Goal: Task Accomplishment & Management: Complete application form

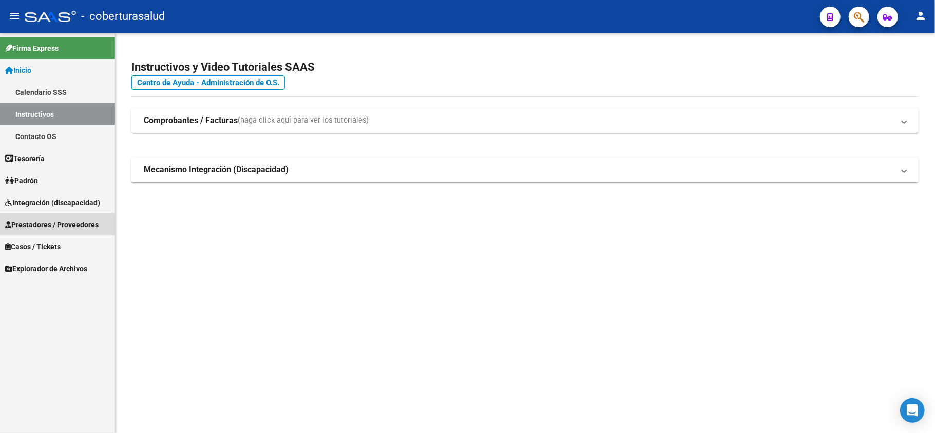
click at [27, 228] on span "Prestadores / Proveedores" at bounding box center [51, 224] width 93 height 11
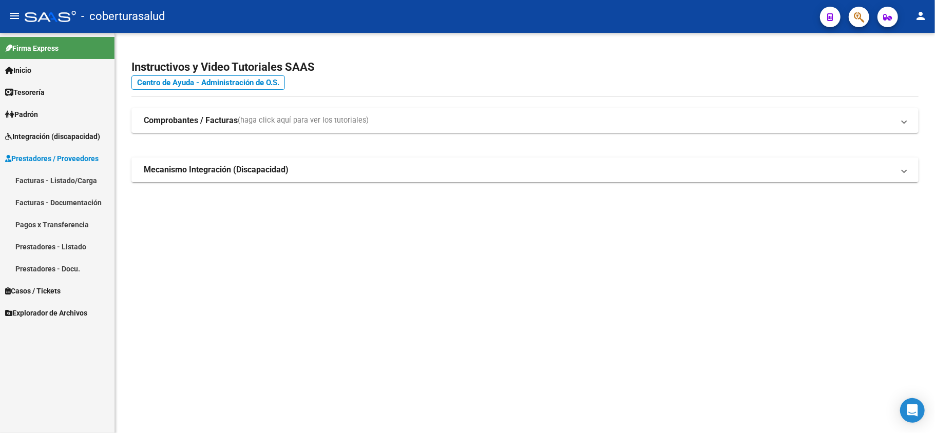
click at [45, 181] on link "Facturas - Listado/Carga" at bounding box center [57, 180] width 114 height 22
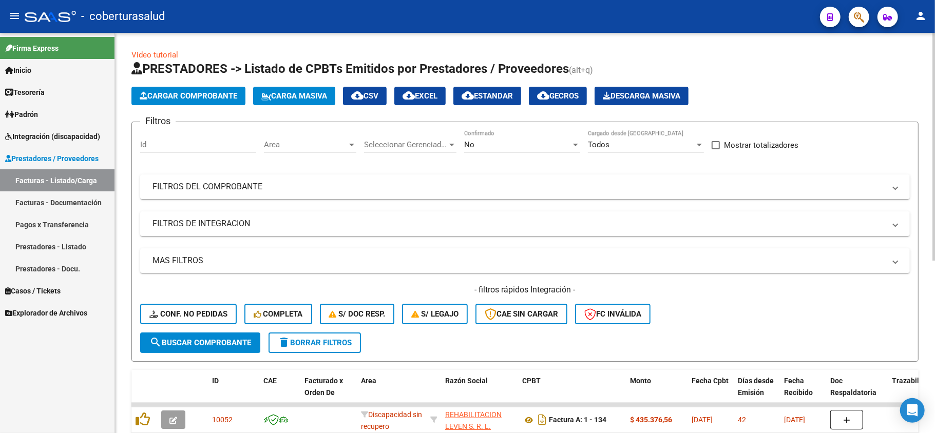
click at [504, 154] on div "No Confirmado" at bounding box center [522, 146] width 116 height 32
click at [502, 144] on div "No" at bounding box center [517, 144] width 107 height 9
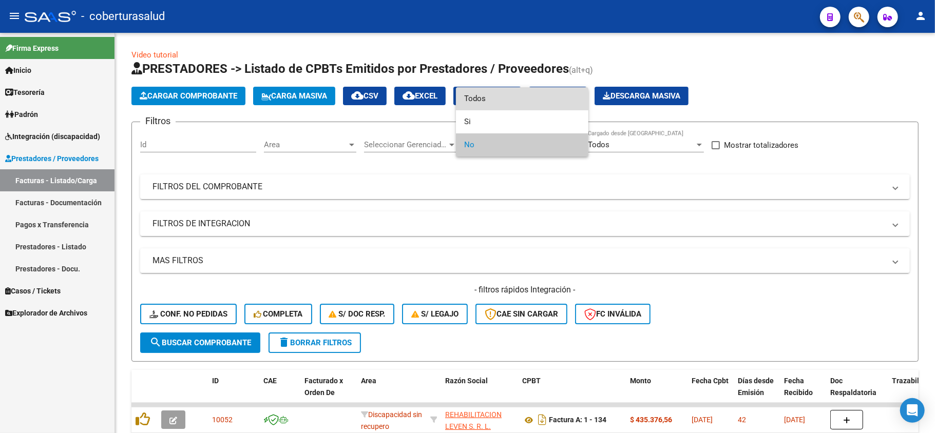
click at [496, 105] on span "Todos" at bounding box center [522, 98] width 116 height 23
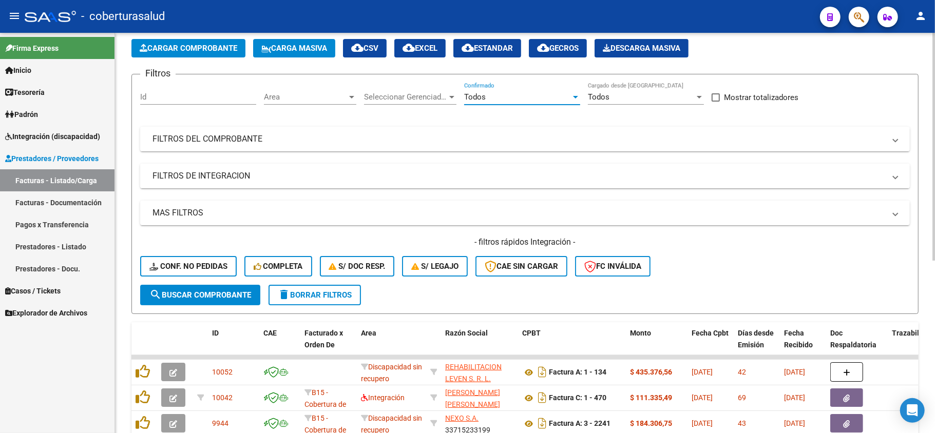
scroll to position [68, 0]
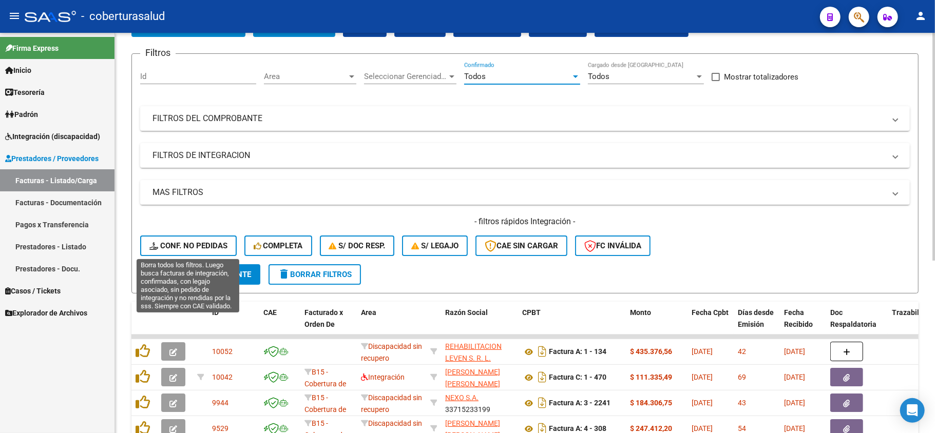
click at [198, 243] on span "Conf. no pedidas" at bounding box center [188, 245] width 78 height 9
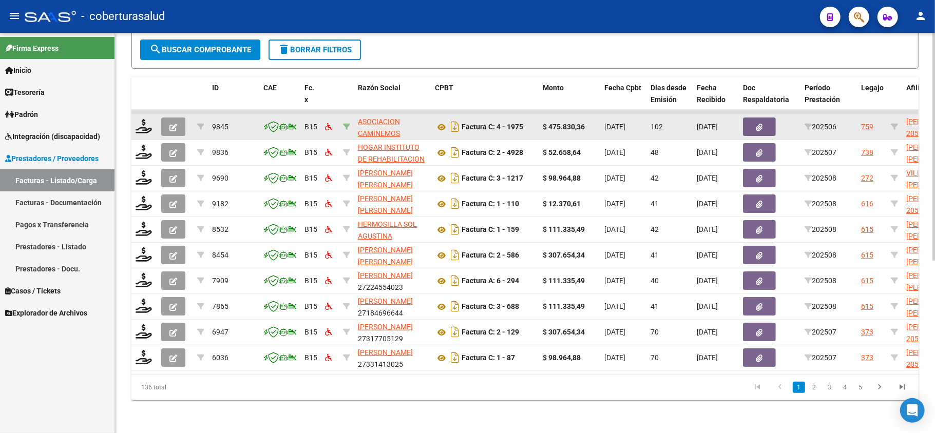
scroll to position [97, 0]
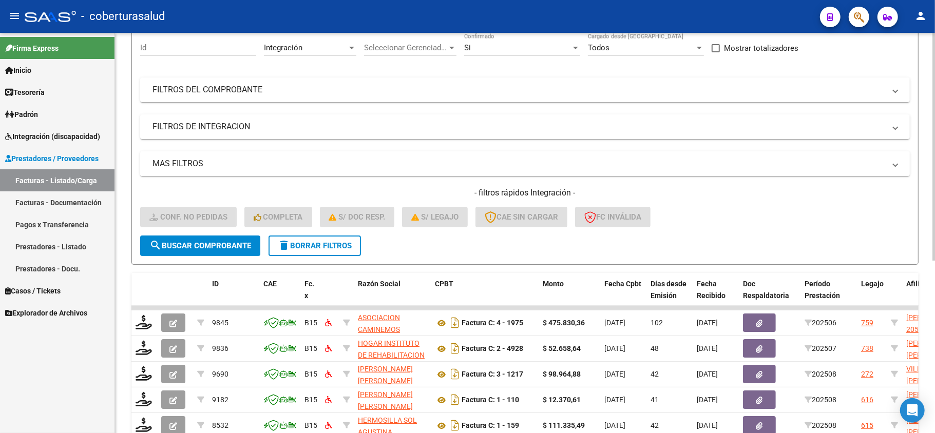
click at [298, 158] on mat-panel-title "MAS FILTROS" at bounding box center [518, 163] width 732 height 11
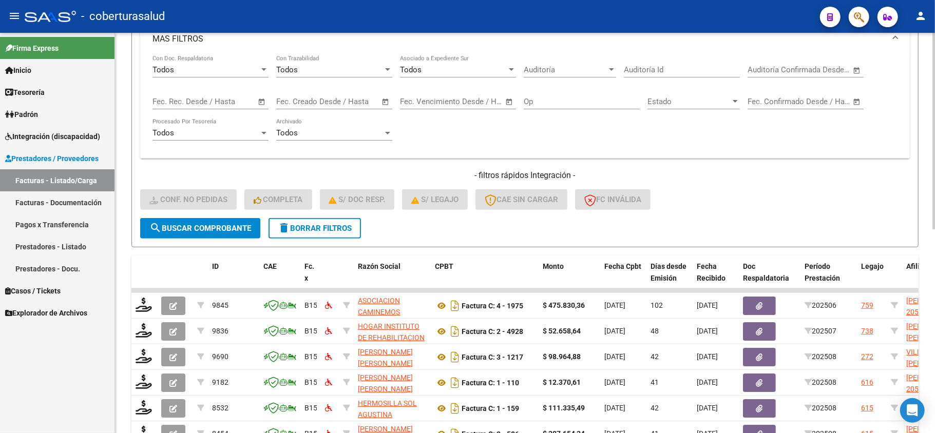
scroll to position [234, 0]
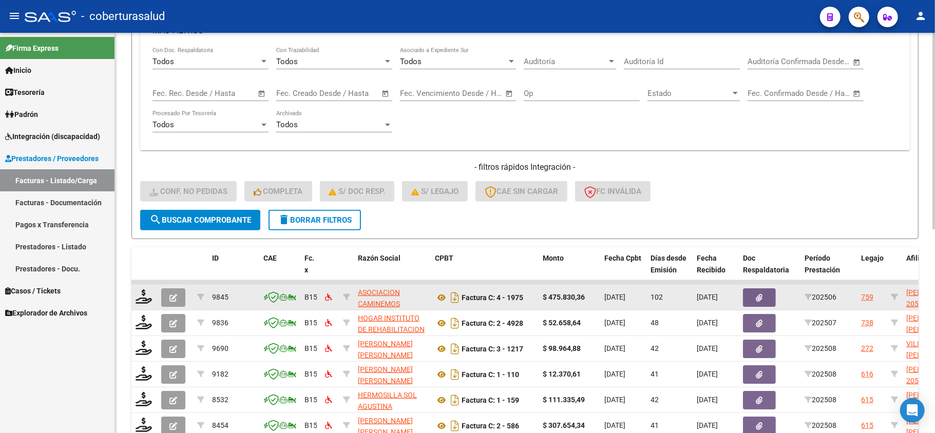
click at [161, 297] on button "button" at bounding box center [173, 297] width 24 height 18
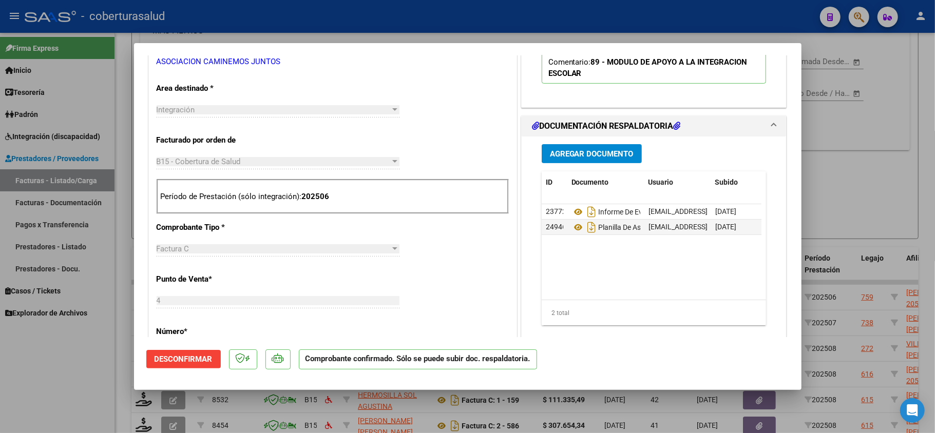
scroll to position [274, 0]
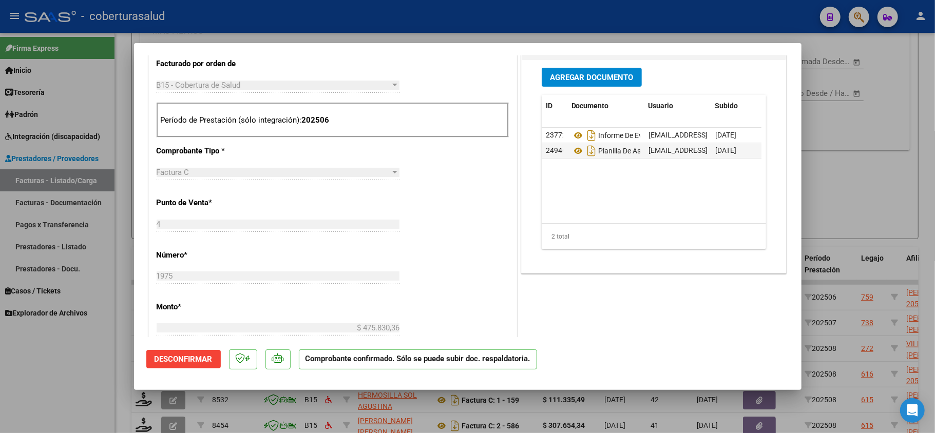
click at [99, 366] on div at bounding box center [467, 216] width 935 height 433
type input "$ 0,00"
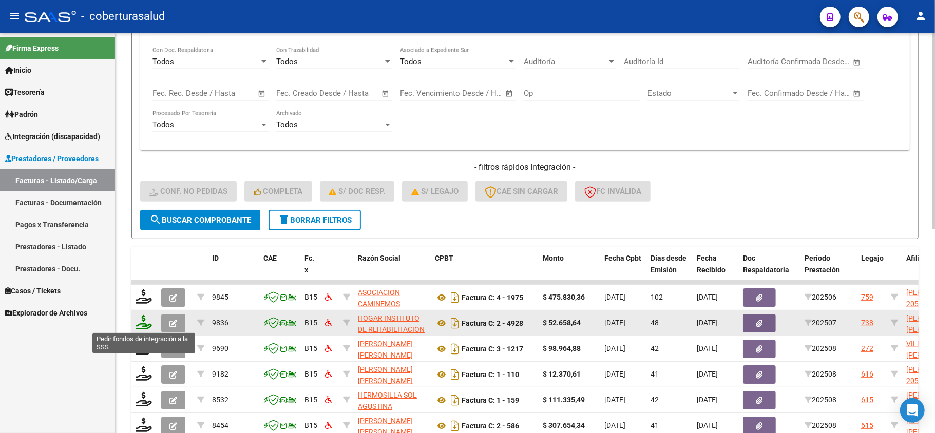
click at [145, 325] on icon at bounding box center [144, 322] width 16 height 14
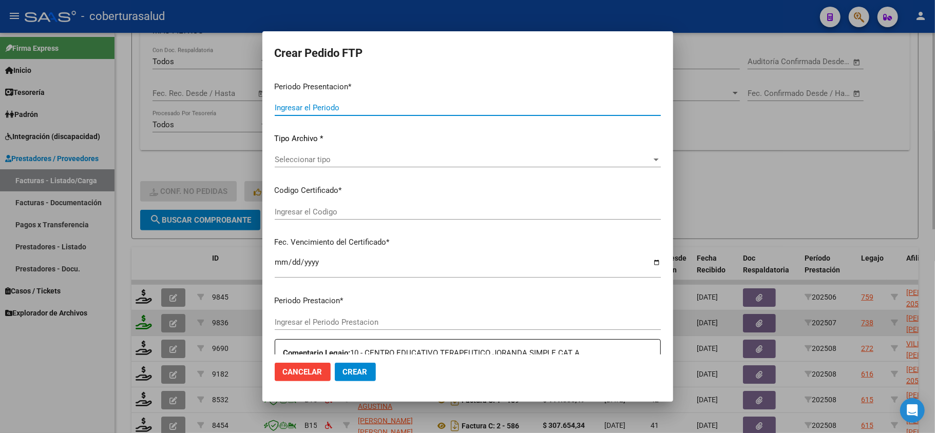
type input "202509"
type input "202507"
type input "$ 52.658,64"
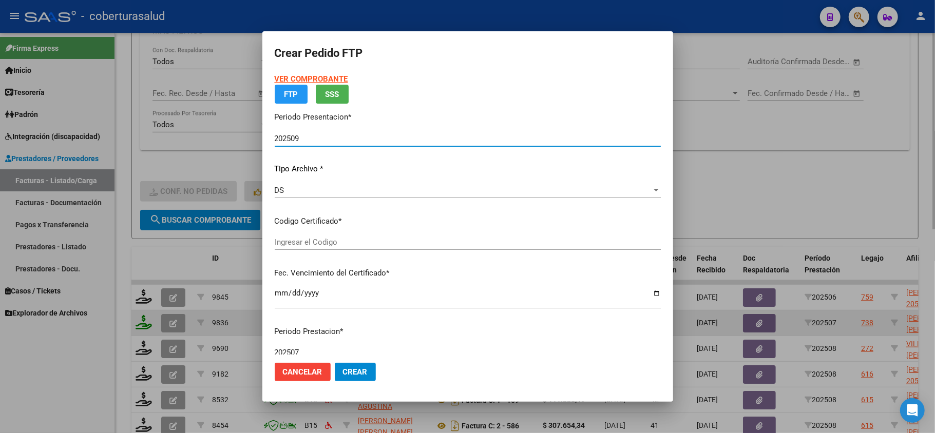
type input "ARG02000556438032023041720300417SAL123"
type input "2030-04-17"
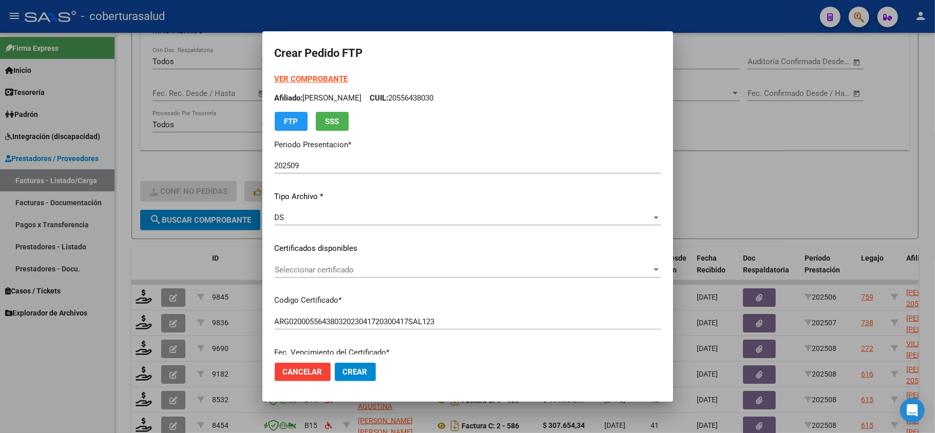
click at [89, 334] on div at bounding box center [467, 216] width 935 height 433
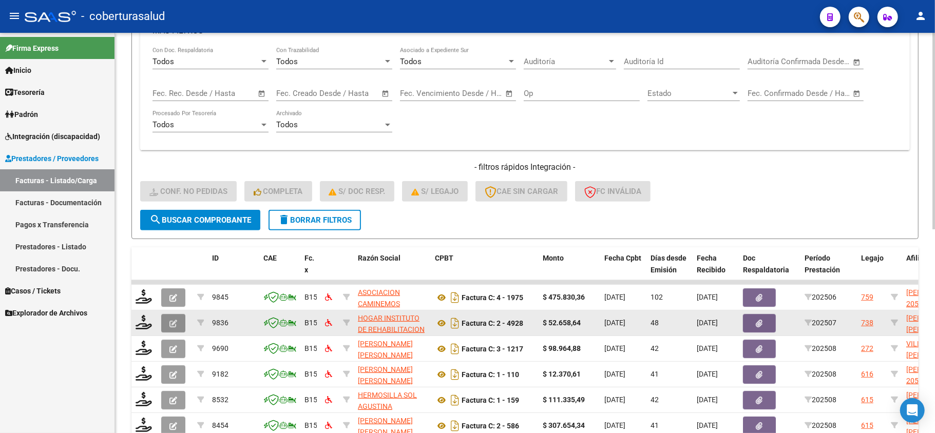
click at [175, 319] on span "button" at bounding box center [173, 323] width 8 height 9
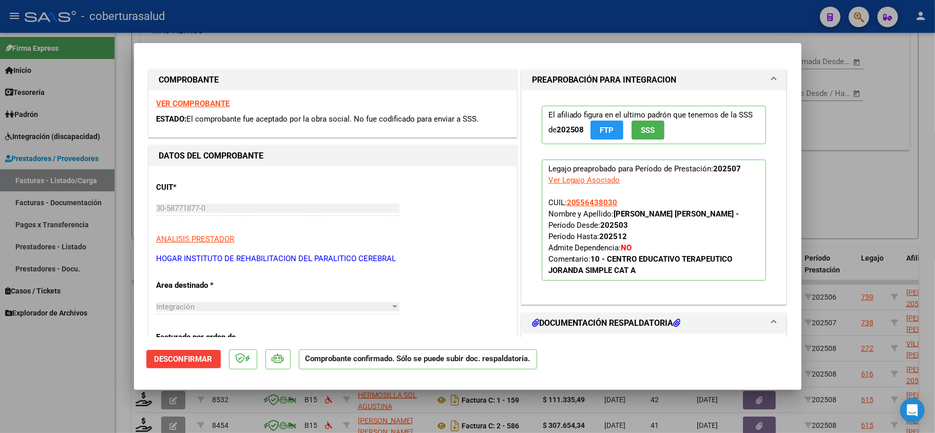
click at [105, 384] on div at bounding box center [467, 216] width 935 height 433
type input "$ 0,00"
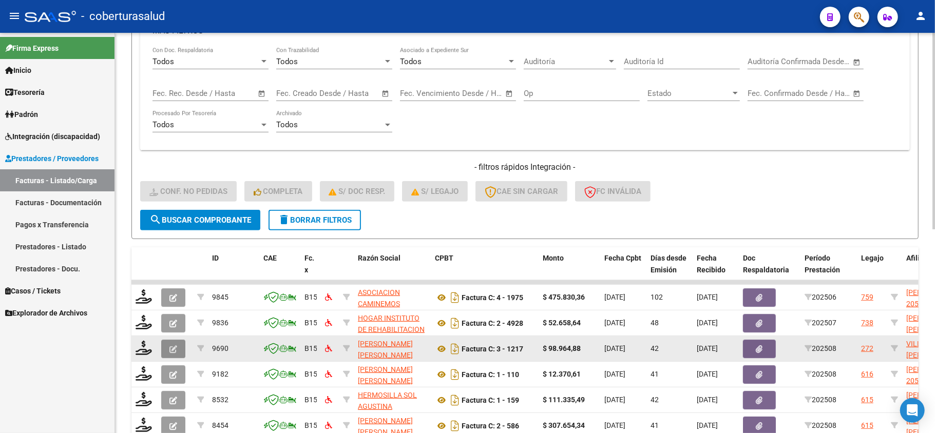
click at [175, 351] on icon "button" at bounding box center [173, 349] width 8 height 8
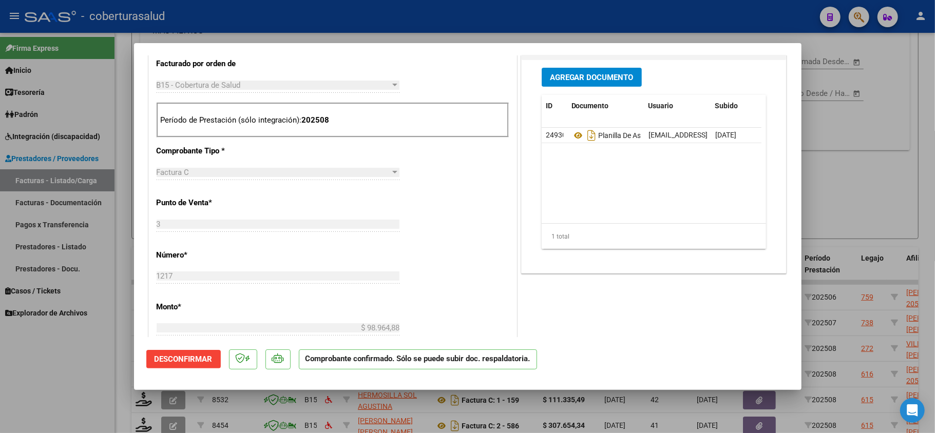
click at [107, 382] on div at bounding box center [467, 216] width 935 height 433
type input "$ 0,00"
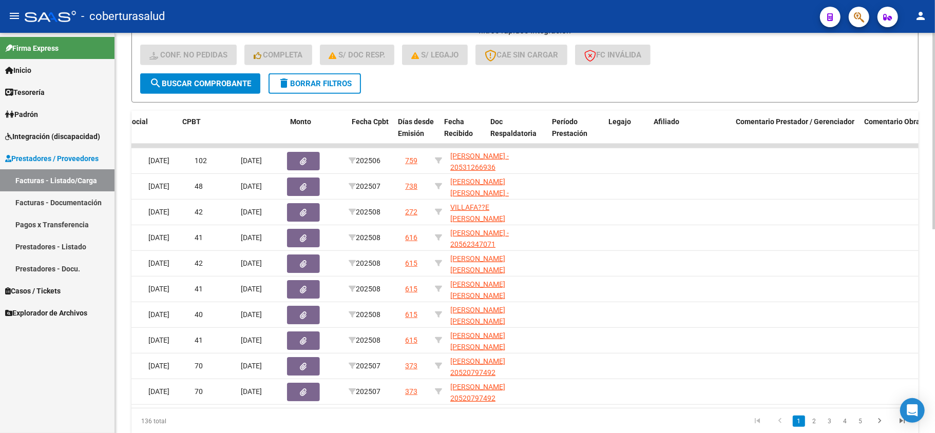
scroll to position [0, 0]
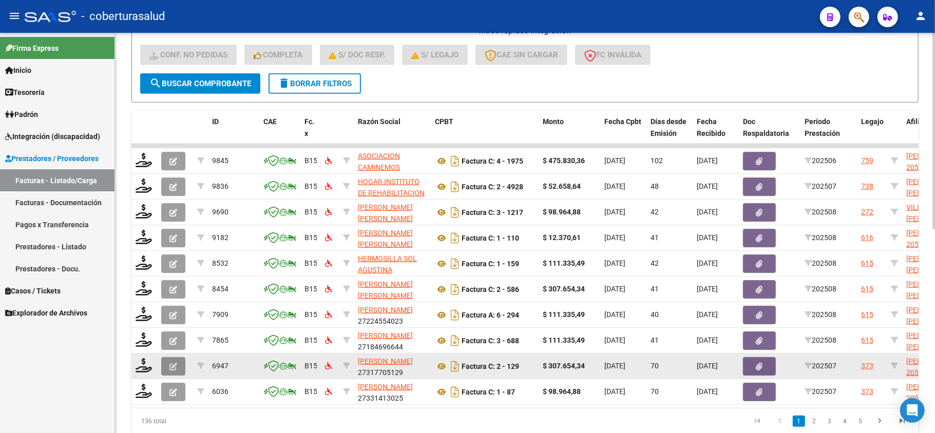
click at [176, 364] on icon "button" at bounding box center [173, 367] width 8 height 8
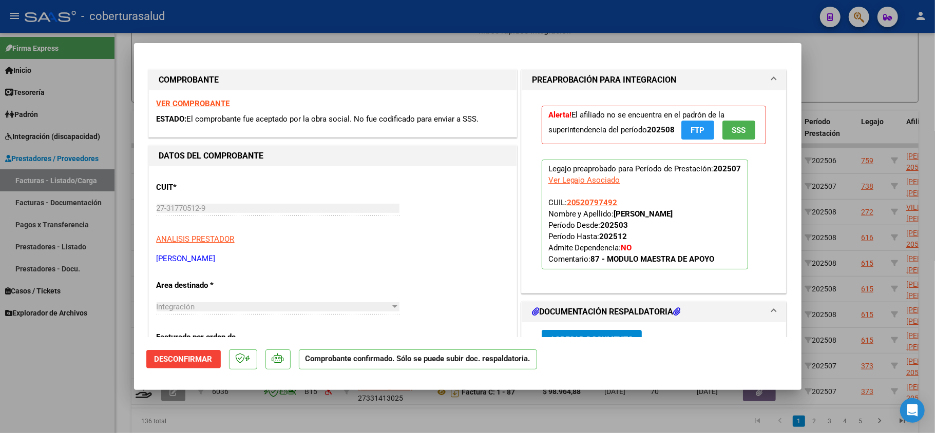
click at [86, 386] on div at bounding box center [467, 216] width 935 height 433
type input "$ 0,00"
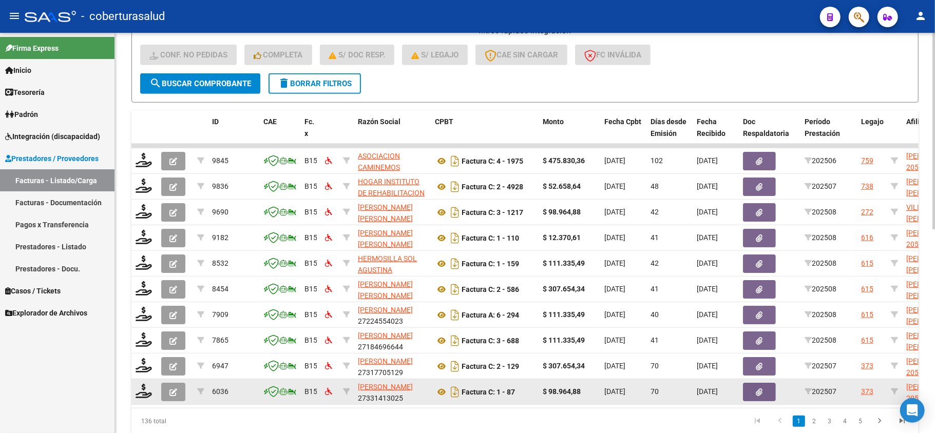
click at [173, 395] on button "button" at bounding box center [173, 392] width 24 height 18
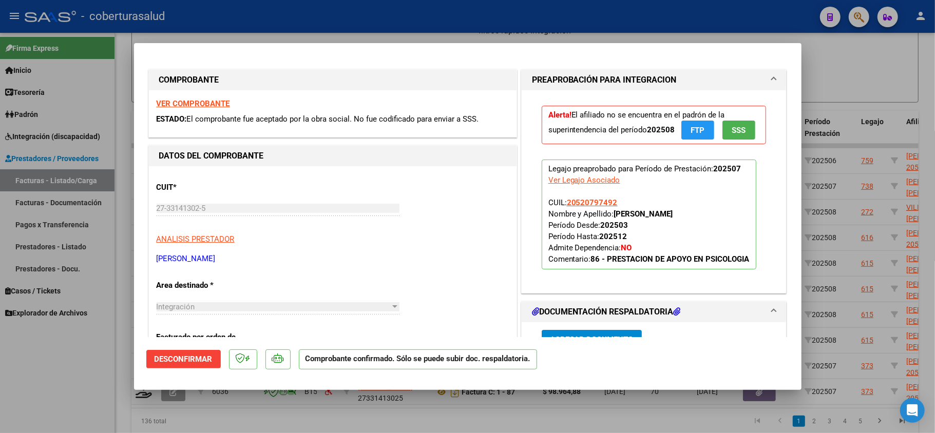
click at [81, 366] on div at bounding box center [467, 216] width 935 height 433
type input "$ 0,00"
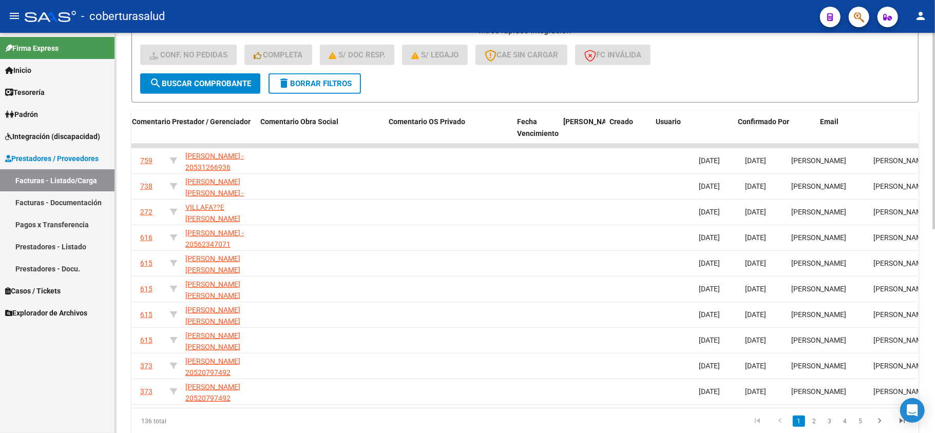
scroll to position [0, 856]
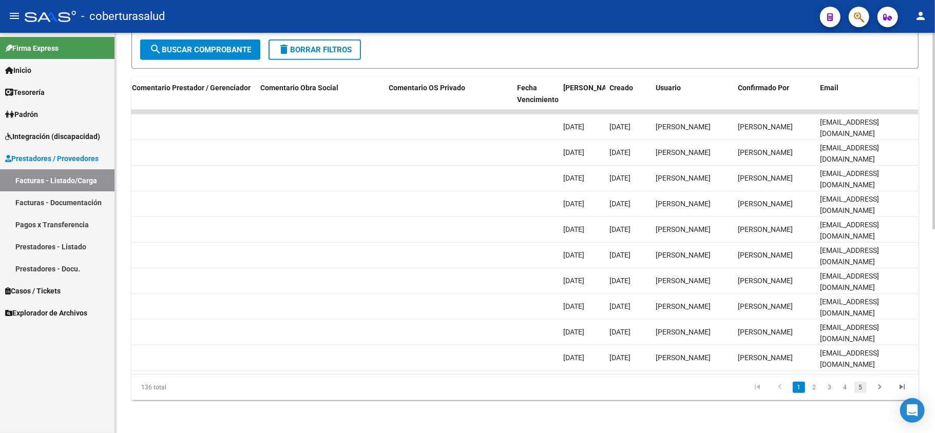
click at [863, 387] on link "5" at bounding box center [860, 387] width 12 height 11
click at [850, 388] on link "6" at bounding box center [845, 387] width 12 height 11
click at [901, 386] on icon "go to last page" at bounding box center [901, 388] width 13 height 12
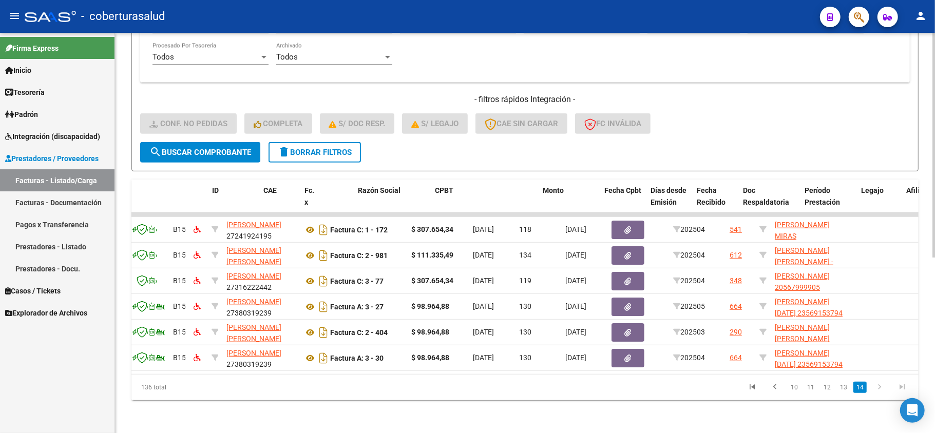
scroll to position [0, 0]
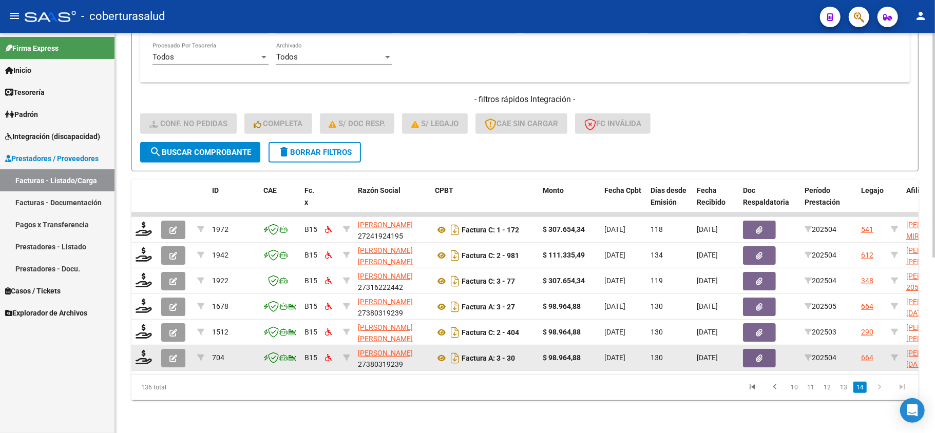
click at [175, 355] on icon "button" at bounding box center [173, 359] width 8 height 8
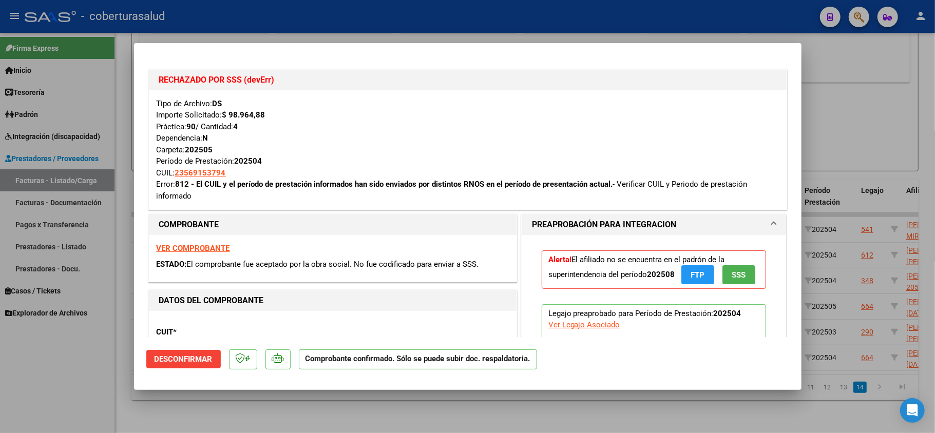
click at [166, 401] on div at bounding box center [467, 216] width 935 height 433
type input "$ 0,00"
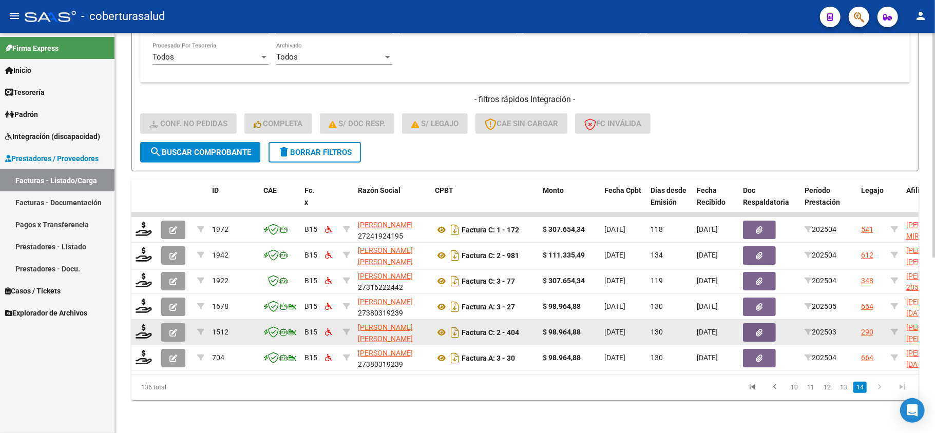
click at [175, 329] on icon "button" at bounding box center [173, 333] width 8 height 8
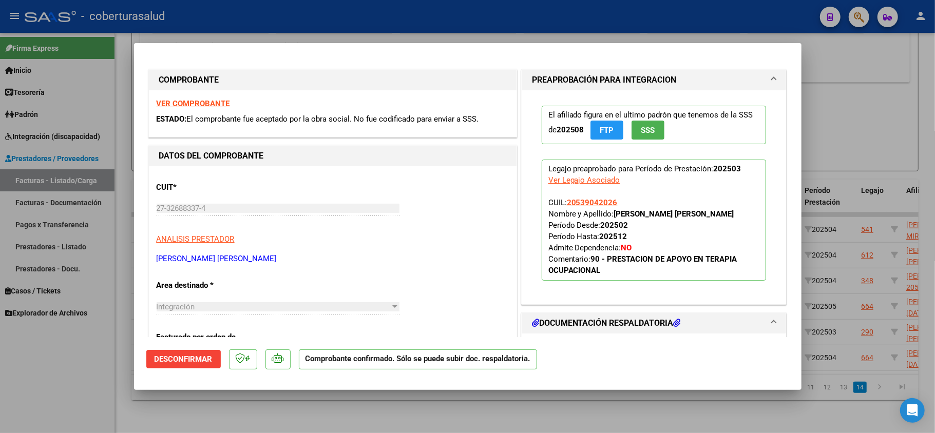
click at [68, 384] on div at bounding box center [467, 216] width 935 height 433
type input "$ 0,00"
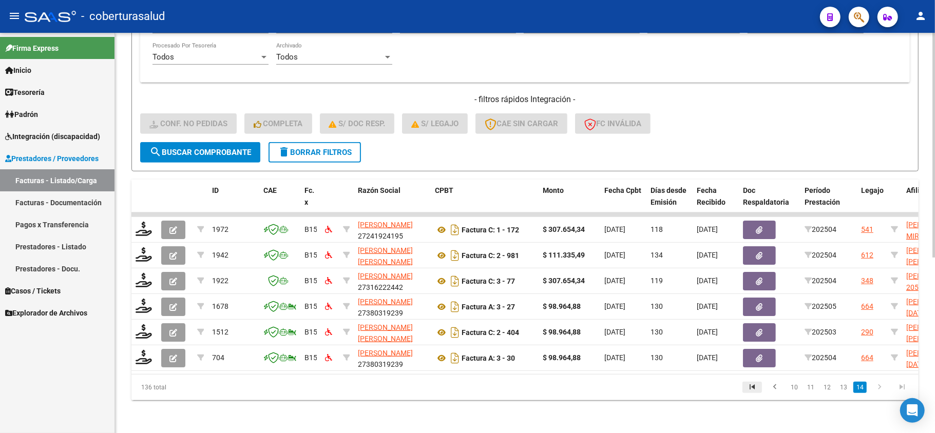
click at [756, 389] on icon "go to first page" at bounding box center [751, 388] width 13 height 12
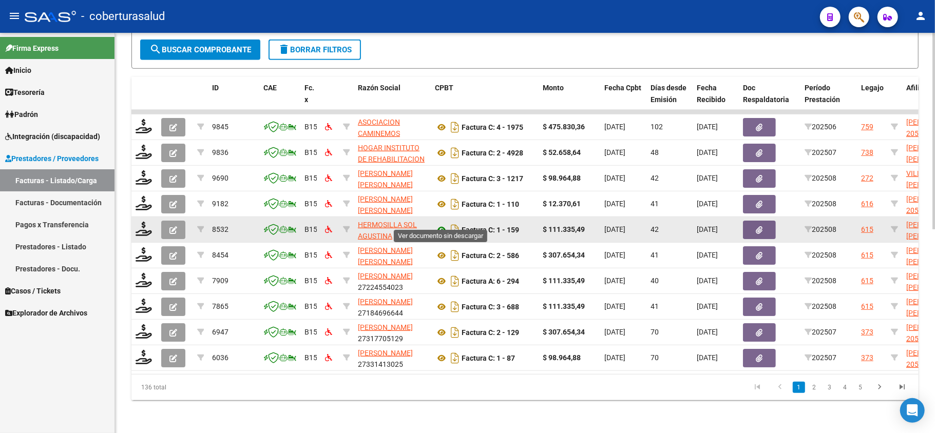
click at [446, 224] on icon at bounding box center [441, 230] width 13 height 12
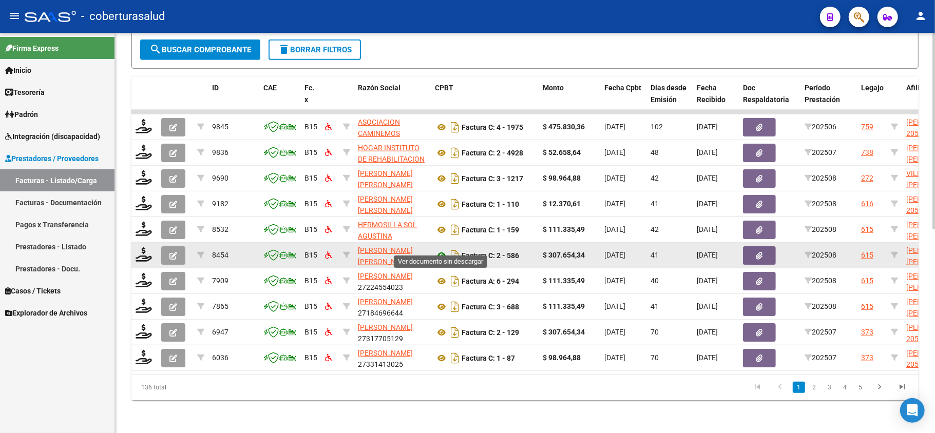
click at [440, 249] on icon at bounding box center [441, 255] width 13 height 12
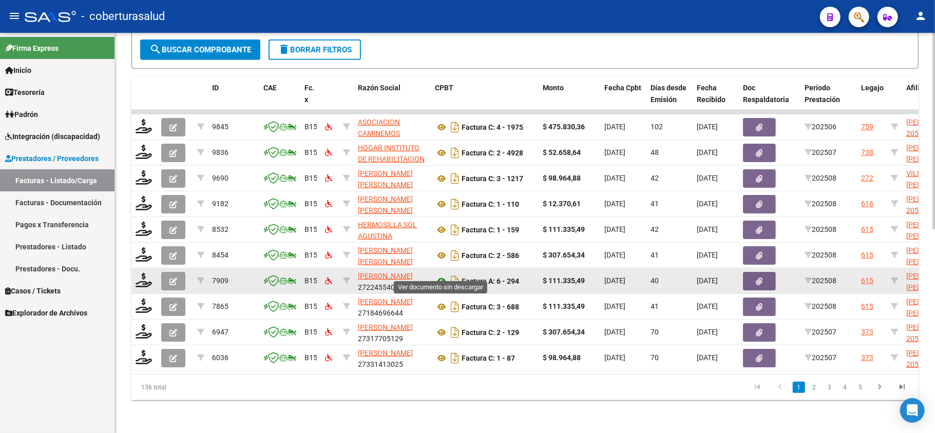
click at [439, 275] on icon at bounding box center [441, 281] width 13 height 12
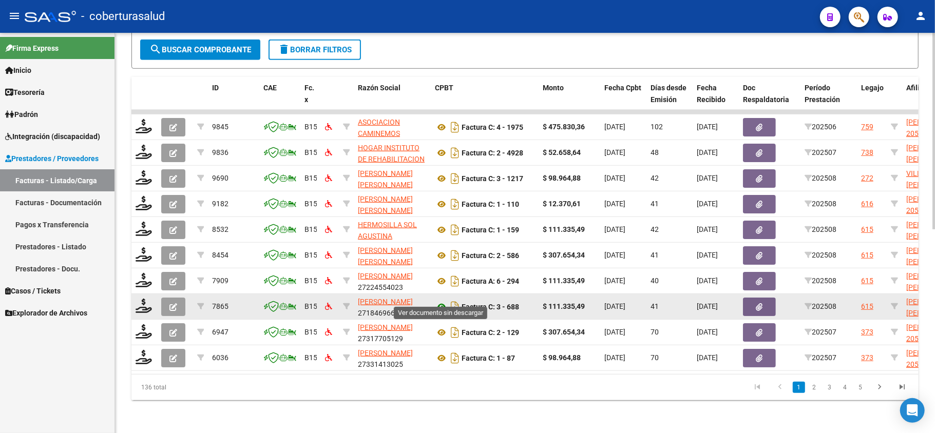
click at [442, 301] on icon at bounding box center [441, 307] width 13 height 12
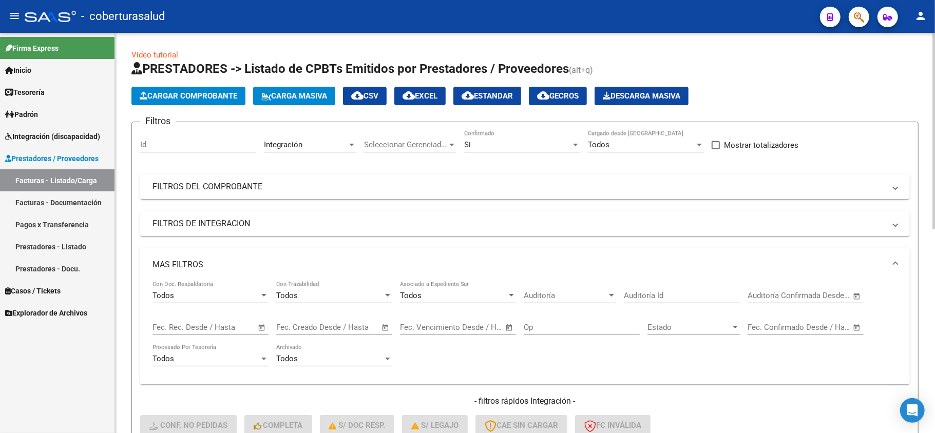
click at [432, 96] on span "cloud_download EXCEL" at bounding box center [419, 95] width 35 height 9
click at [199, 261] on mat-panel-title "MAS FILTROS" at bounding box center [518, 264] width 732 height 11
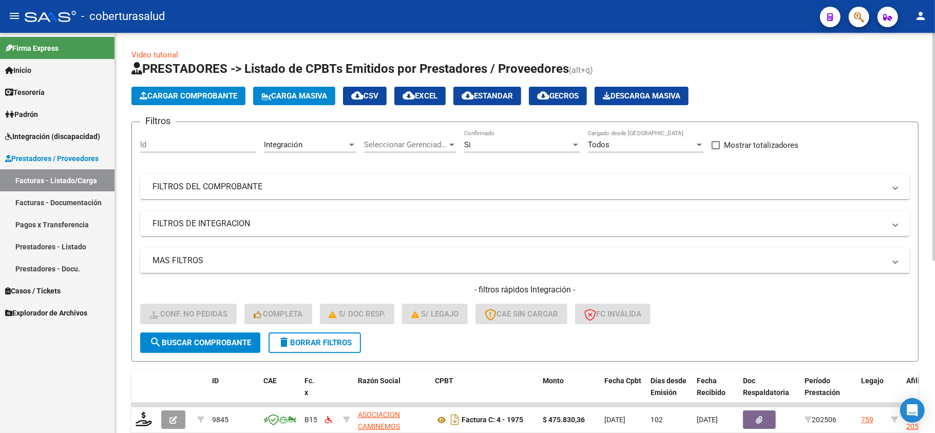
click at [224, 217] on mat-expansion-panel-header "FILTROS DE INTEGRACION" at bounding box center [524, 223] width 769 height 25
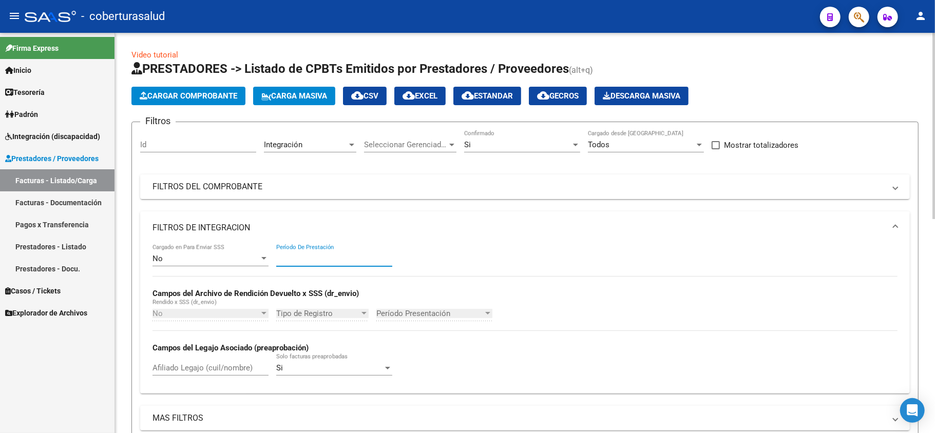
click at [316, 261] on input "Período De Prestación" at bounding box center [334, 258] width 116 height 9
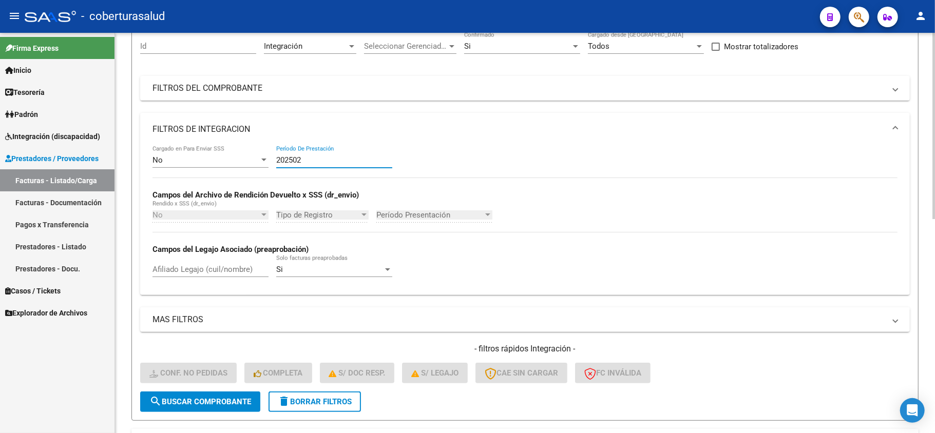
scroll to position [137, 0]
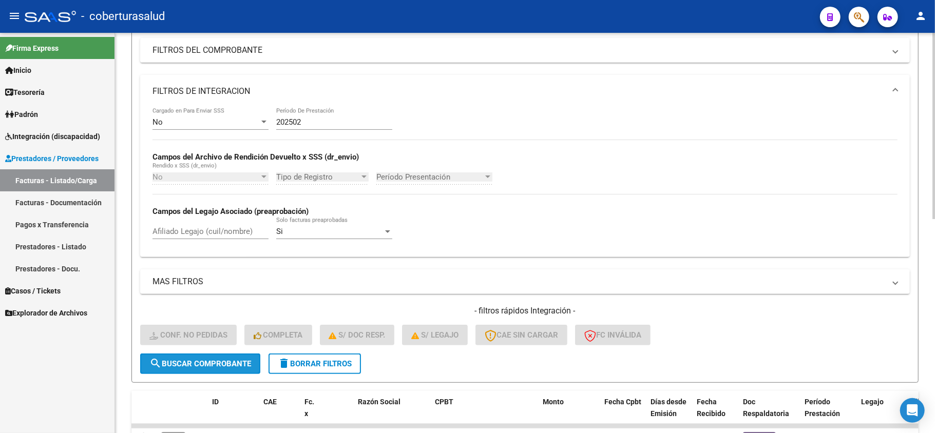
click at [218, 356] on button "search Buscar Comprobante" at bounding box center [200, 364] width 120 height 21
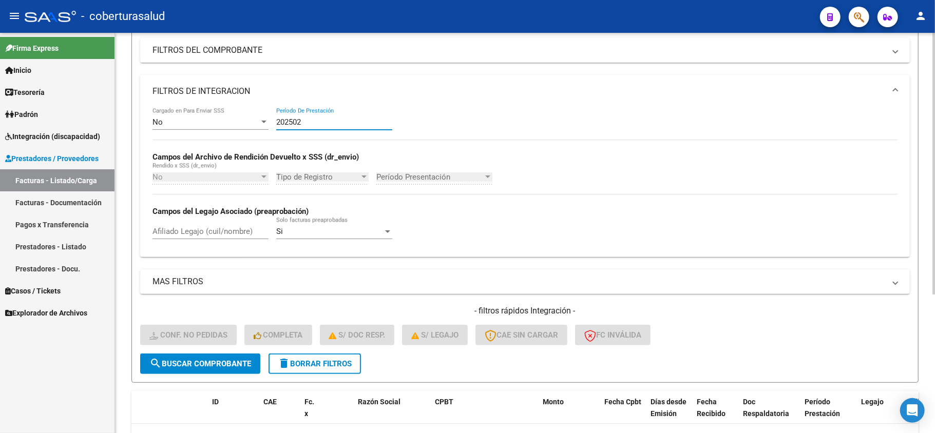
click at [315, 121] on input "202502" at bounding box center [334, 122] width 116 height 9
type input "202503"
click at [169, 361] on span "search Buscar Comprobante" at bounding box center [200, 363] width 102 height 9
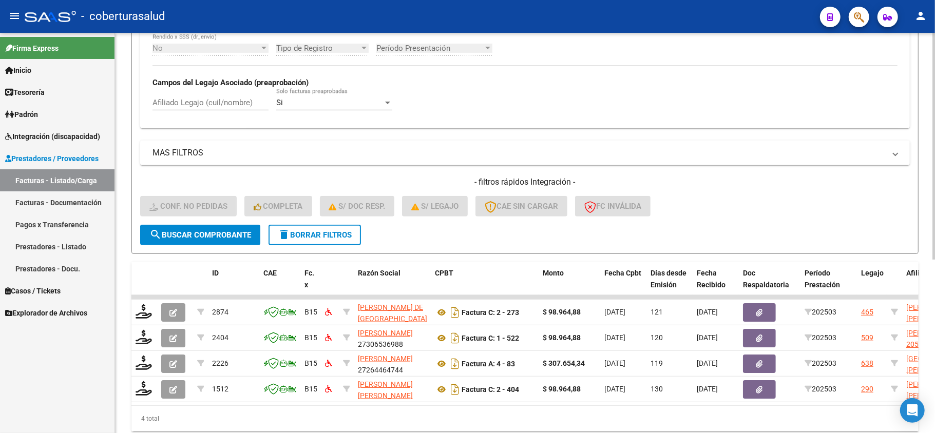
scroll to position [307, 0]
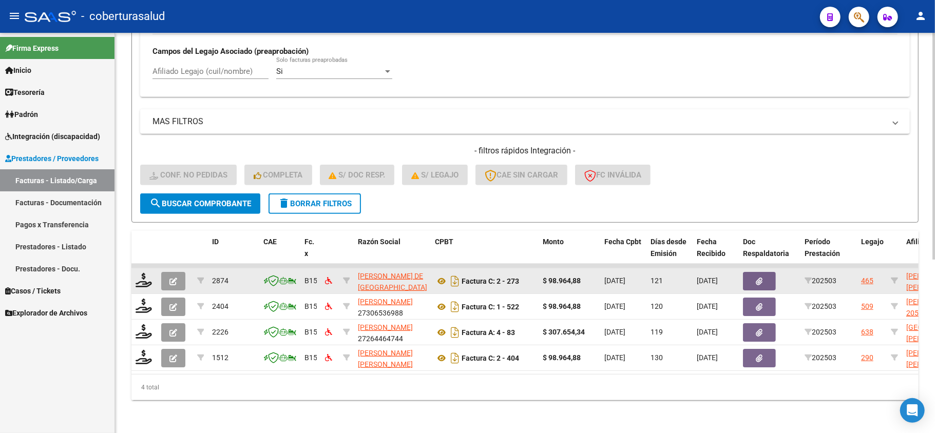
click at [170, 278] on icon "button" at bounding box center [173, 282] width 8 height 8
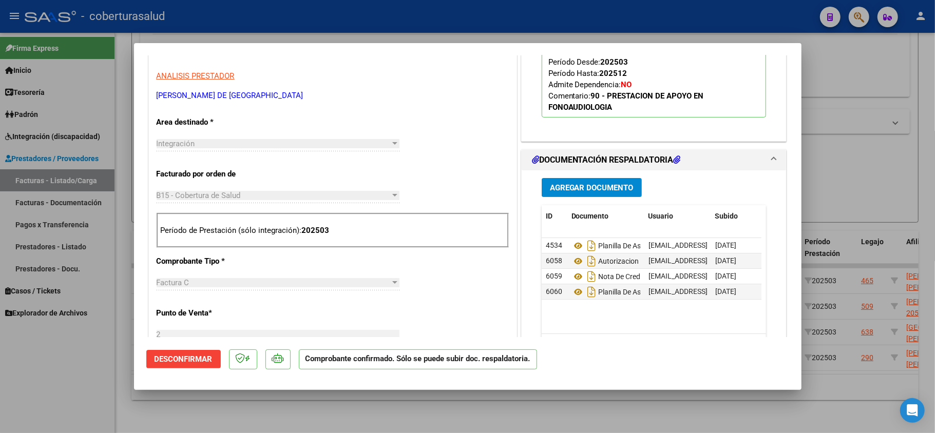
scroll to position [205, 0]
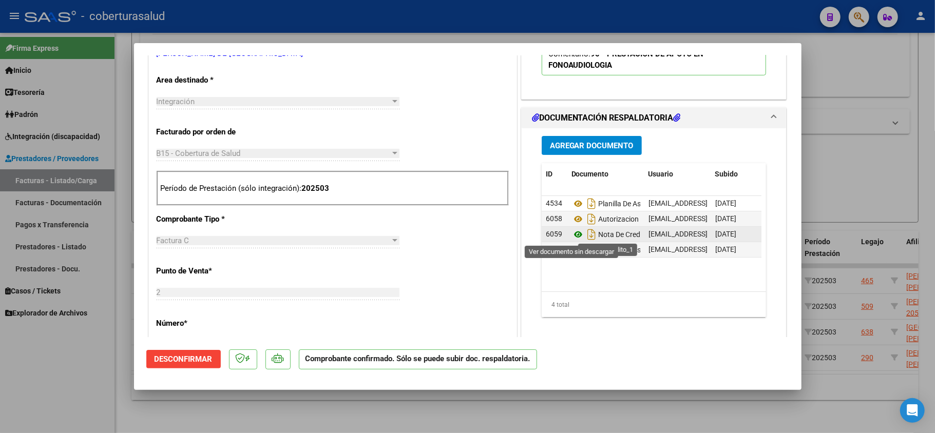
click at [572, 236] on icon at bounding box center [577, 234] width 13 height 12
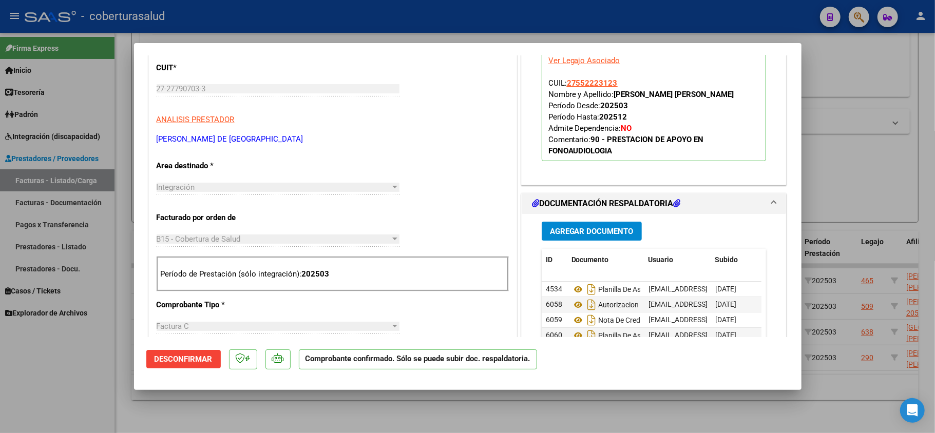
scroll to position [0, 0]
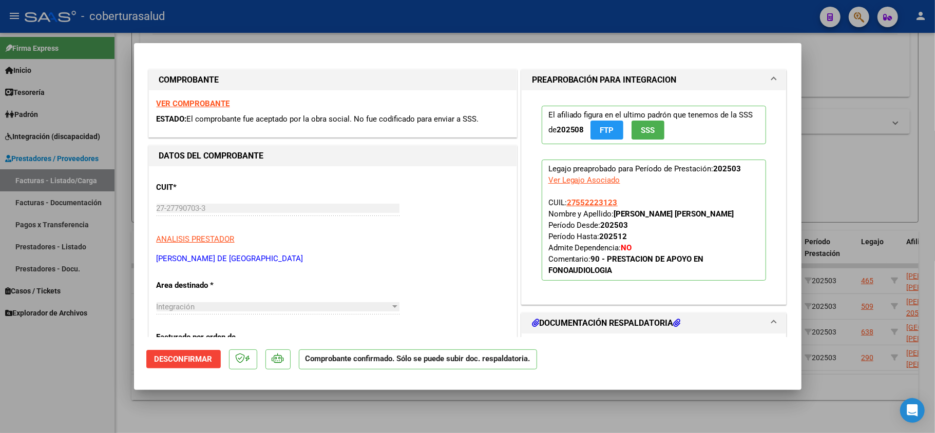
click at [185, 105] on strong "VER COMPROBANTE" at bounding box center [193, 103] width 73 height 9
click at [105, 385] on div at bounding box center [467, 216] width 935 height 433
type input "$ 0,00"
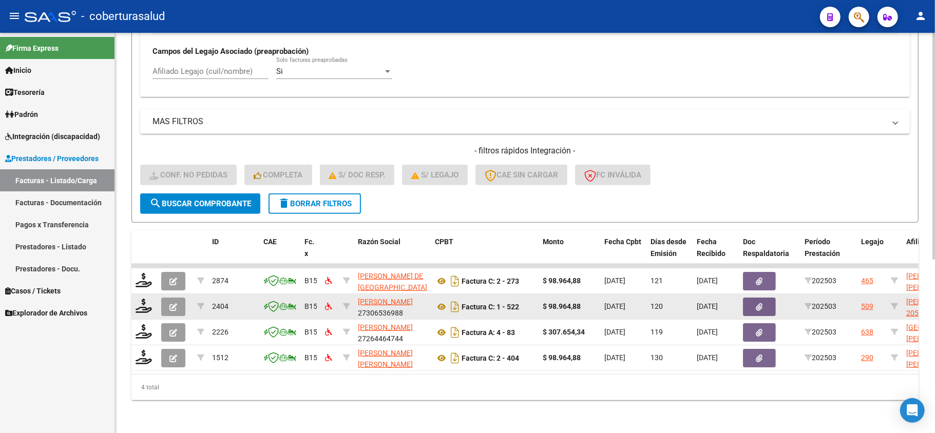
click at [175, 303] on icon "button" at bounding box center [173, 307] width 8 height 8
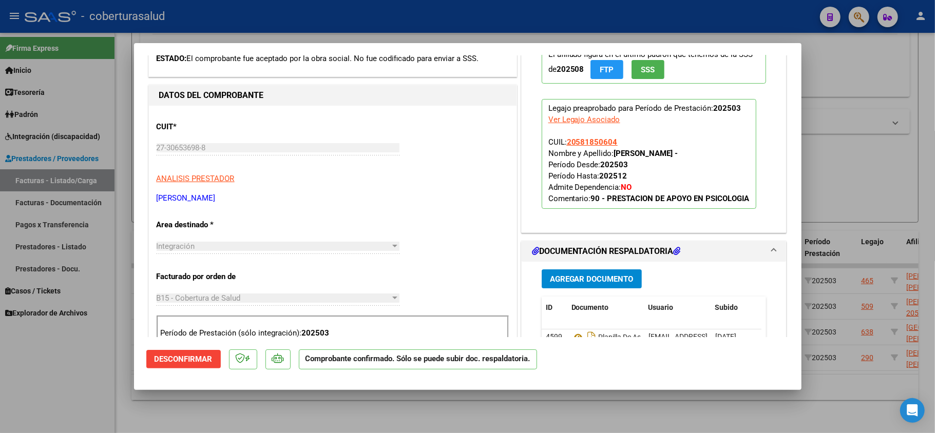
scroll to position [137, 0]
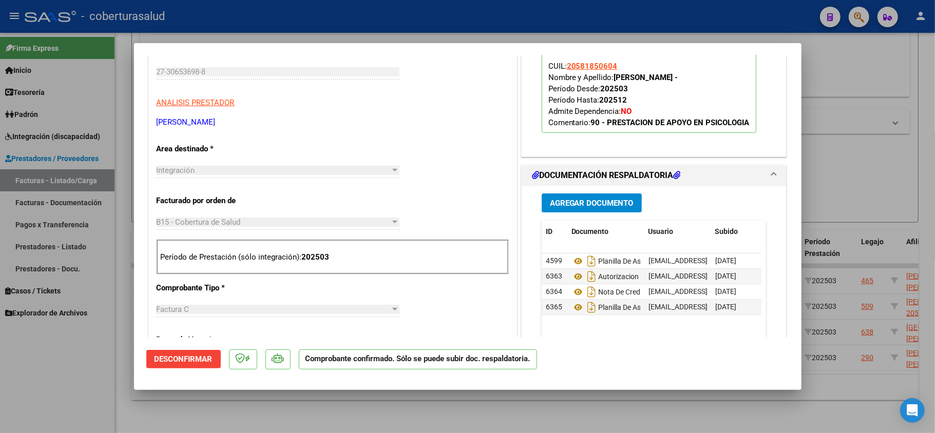
click at [97, 385] on div at bounding box center [467, 216] width 935 height 433
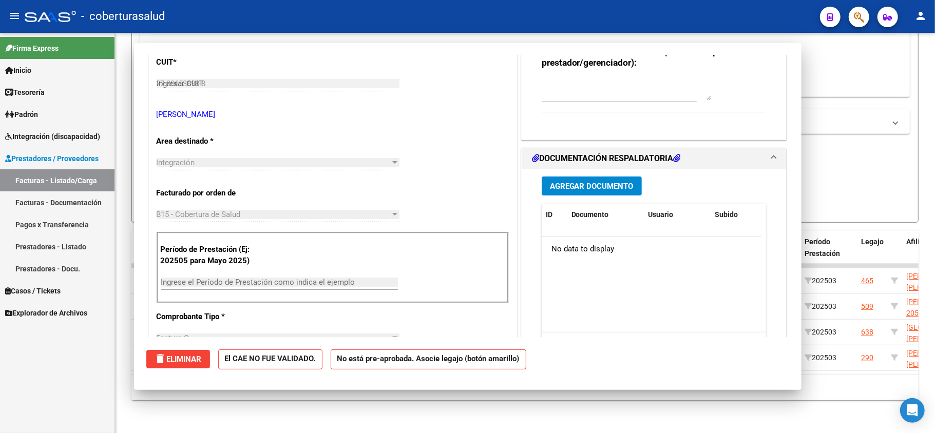
type input "$ 0,00"
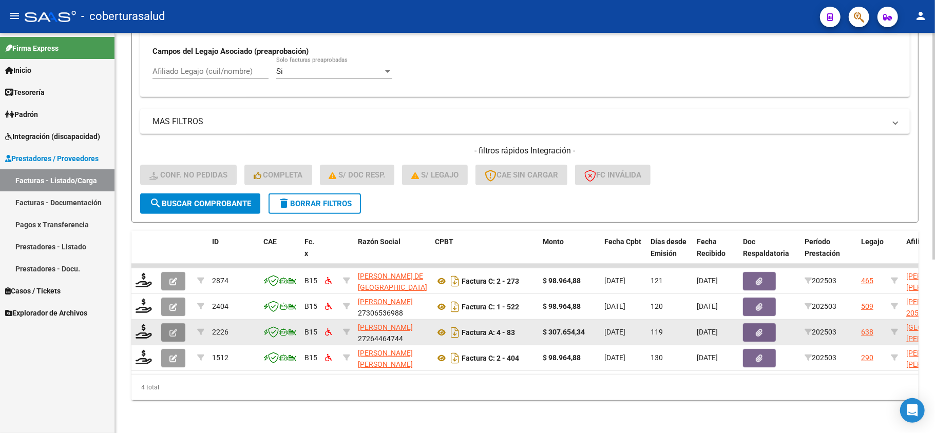
click at [170, 329] on icon "button" at bounding box center [173, 333] width 8 height 8
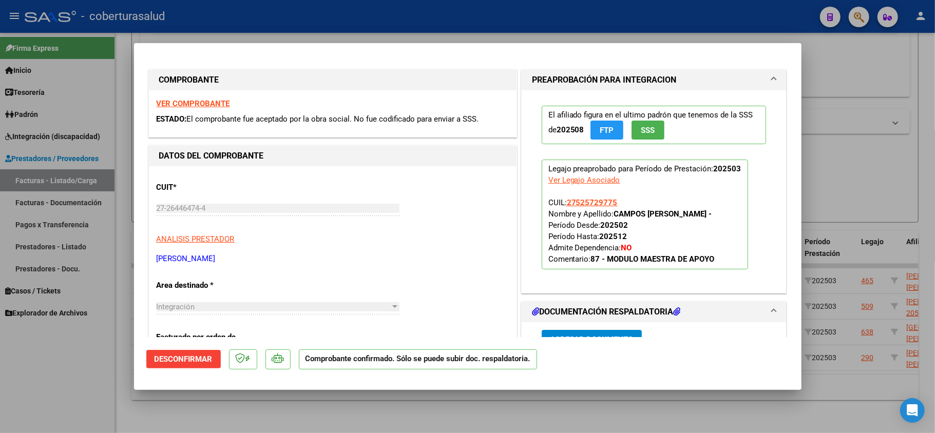
click at [77, 403] on div at bounding box center [467, 216] width 935 height 433
type input "$ 0,00"
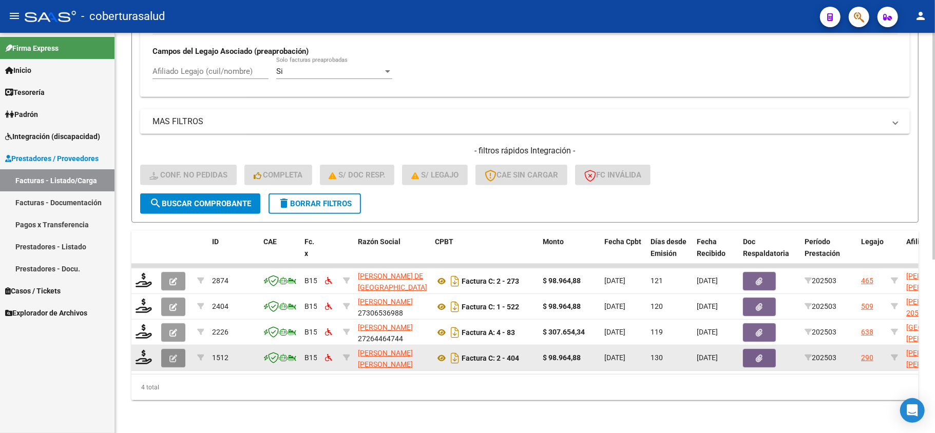
click at [175, 355] on icon "button" at bounding box center [173, 359] width 8 height 8
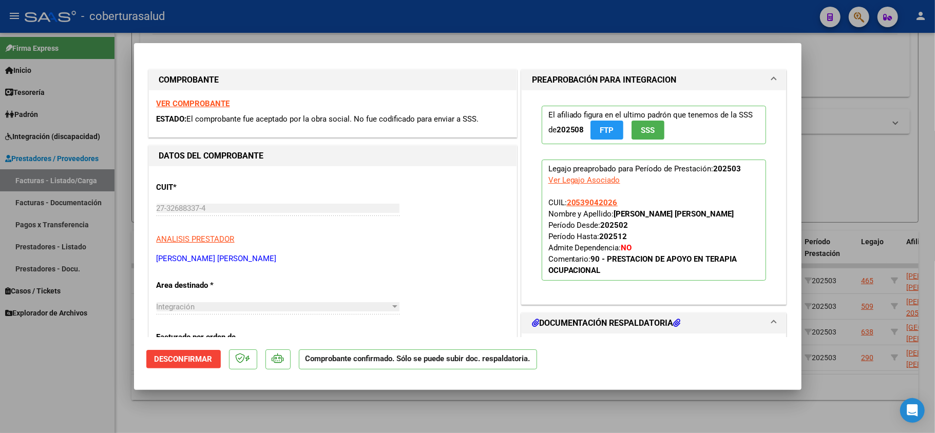
click at [79, 382] on div at bounding box center [467, 216] width 935 height 433
type input "$ 0,00"
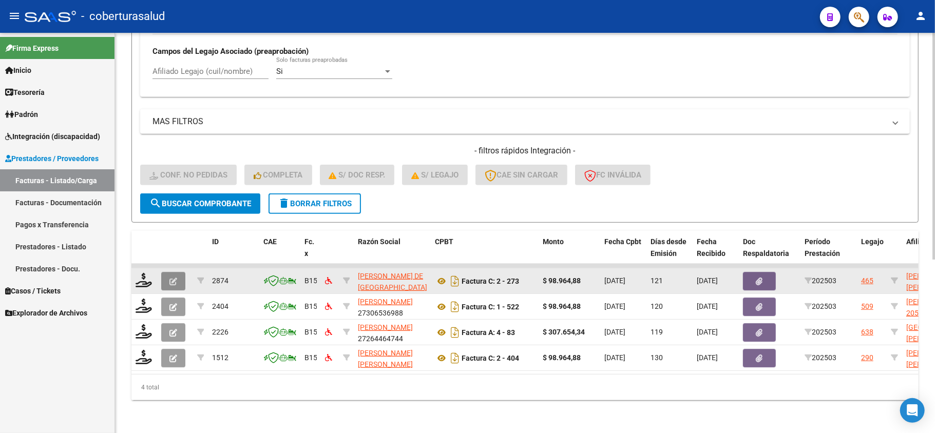
click at [184, 272] on button "button" at bounding box center [173, 281] width 24 height 18
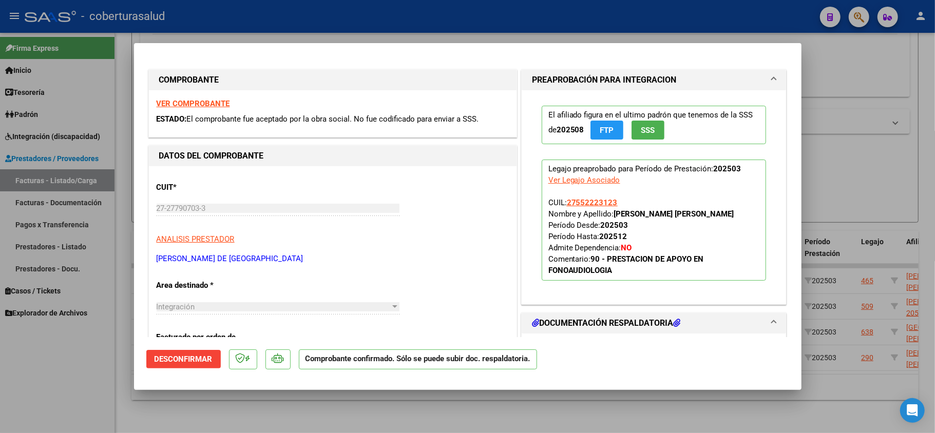
click at [200, 103] on strong "VER COMPROBANTE" at bounding box center [193, 103] width 73 height 9
click at [103, 362] on div at bounding box center [467, 216] width 935 height 433
type input "$ 0,00"
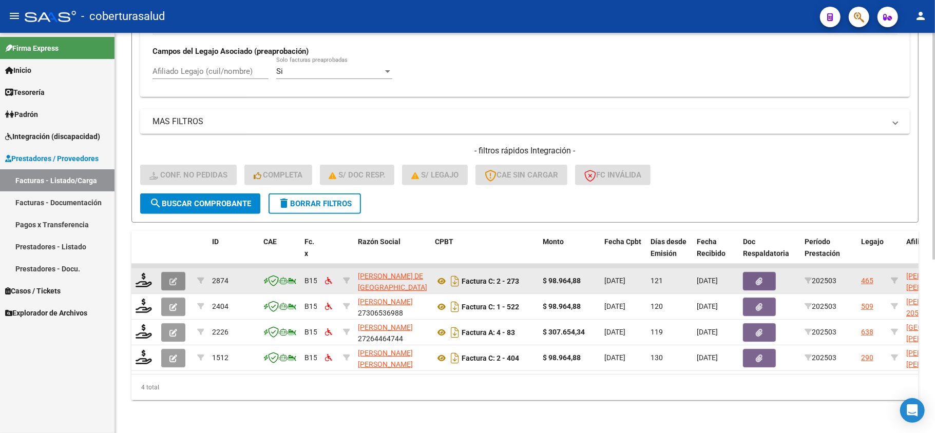
click at [167, 279] on button "button" at bounding box center [173, 281] width 24 height 18
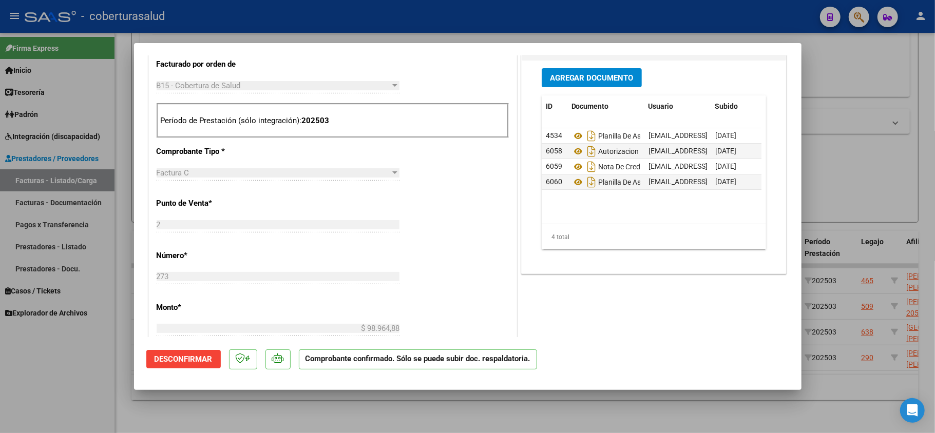
scroll to position [274, 0]
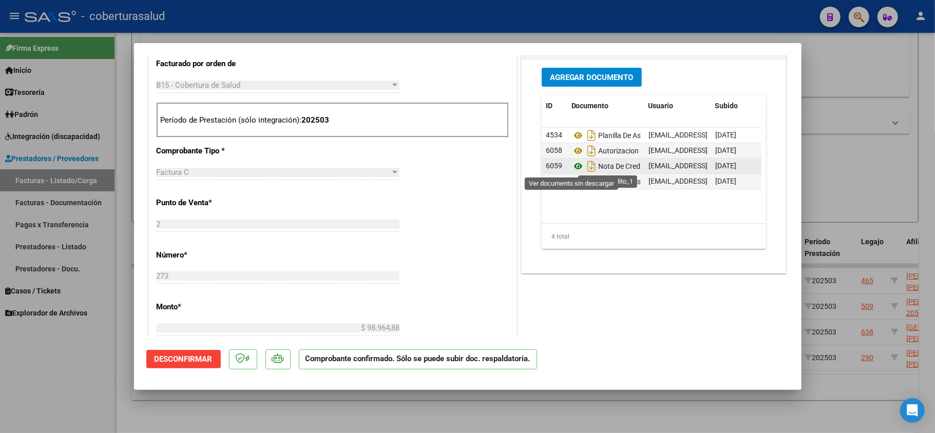
click at [573, 167] on icon at bounding box center [577, 166] width 13 height 12
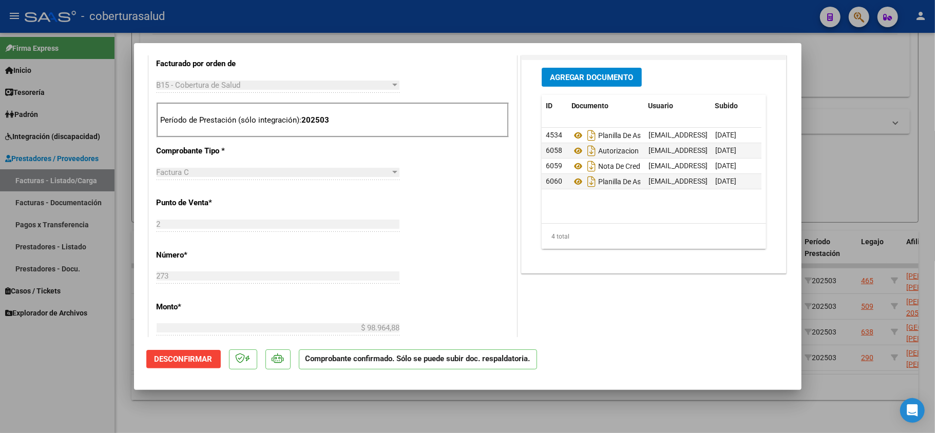
click at [484, 414] on div at bounding box center [467, 216] width 935 height 433
type input "$ 0,00"
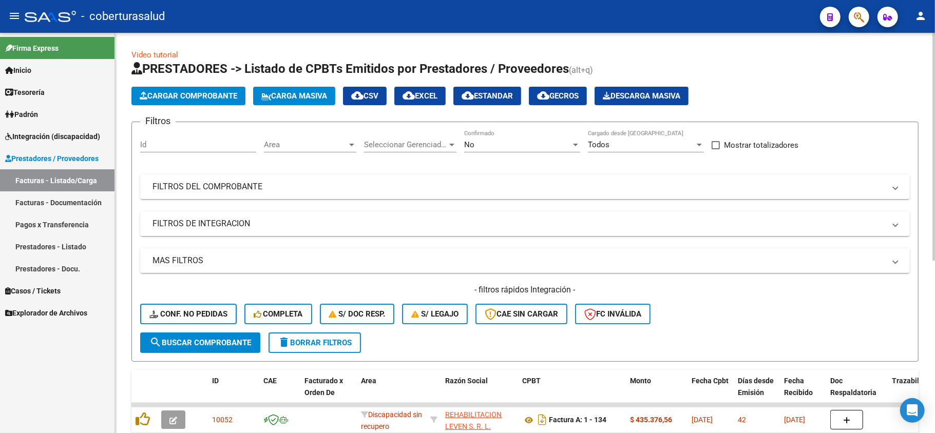
click at [487, 148] on div "No" at bounding box center [517, 144] width 107 height 9
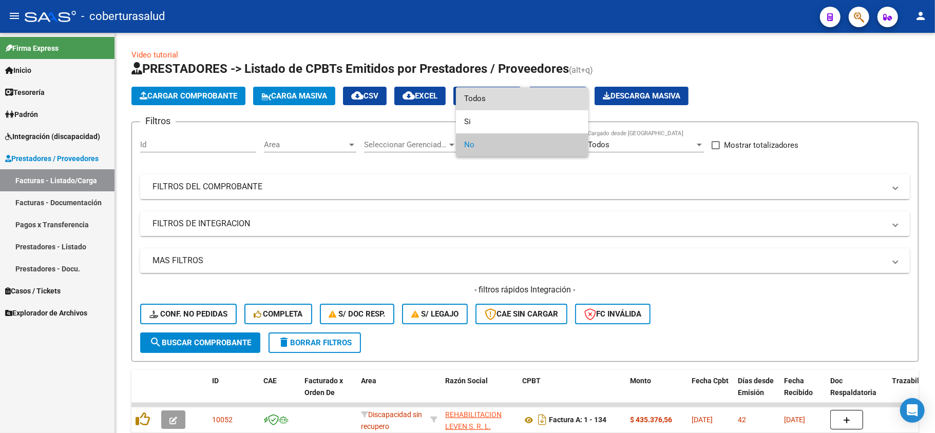
click at [484, 101] on span "Todos" at bounding box center [522, 98] width 116 height 23
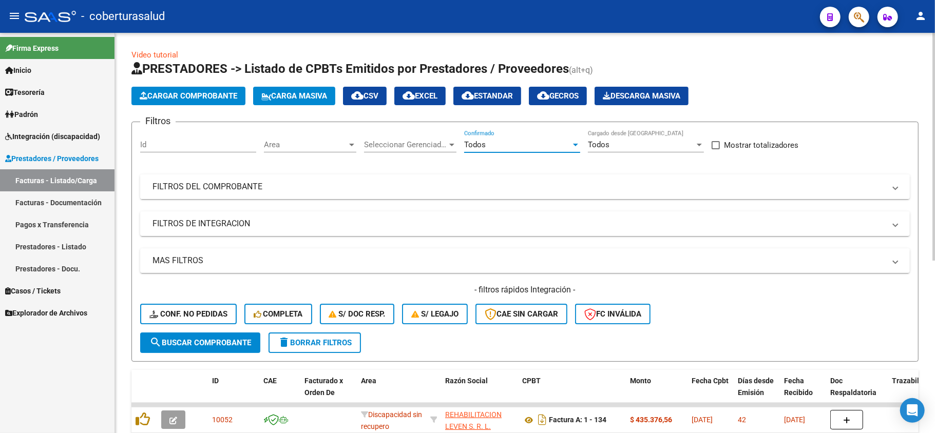
click at [217, 187] on mat-panel-title "FILTROS DEL COMPROBANTE" at bounding box center [518, 186] width 732 height 11
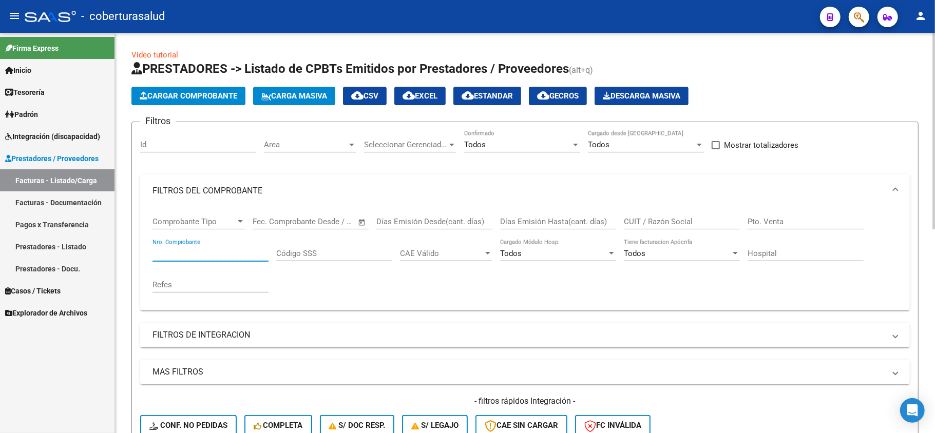
click at [205, 253] on input "Nro. Comprobante" at bounding box center [210, 253] width 116 height 9
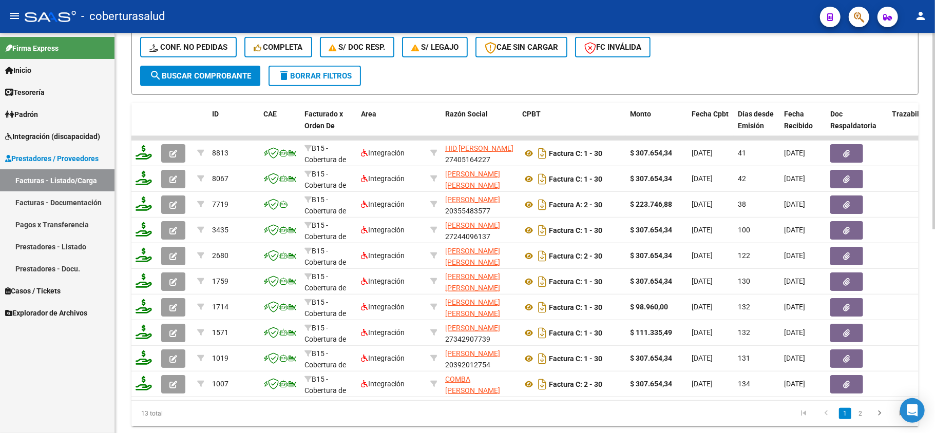
scroll to position [411, 0]
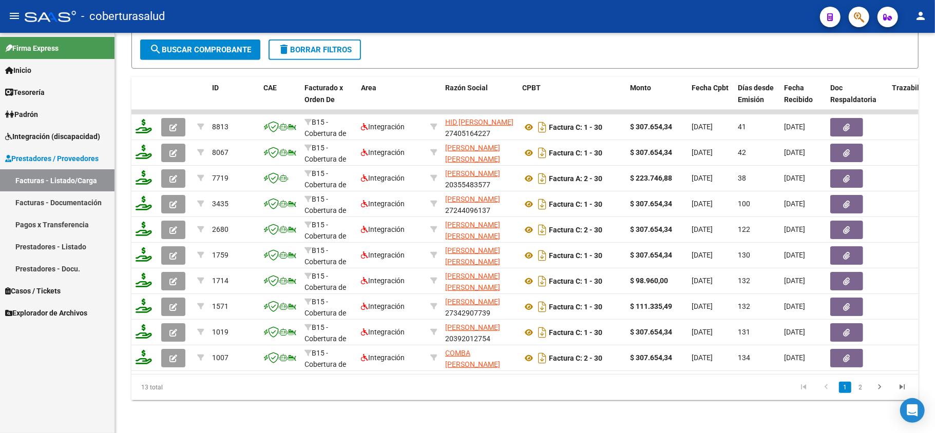
type input "30"
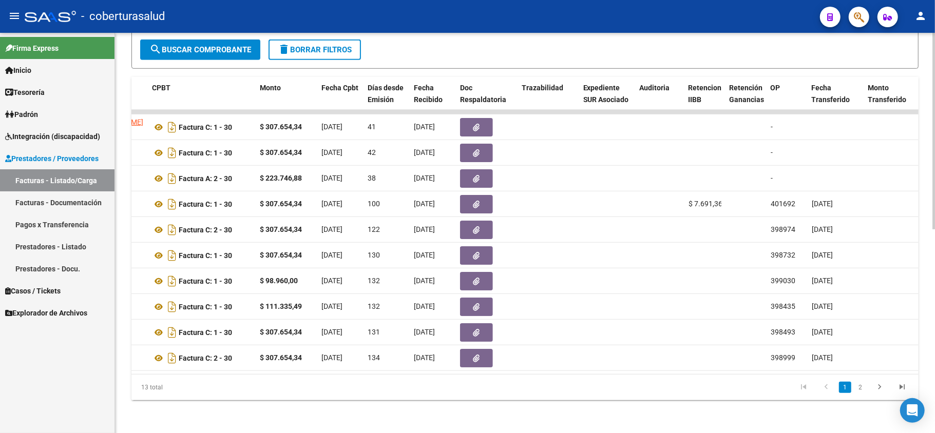
scroll to position [0, 378]
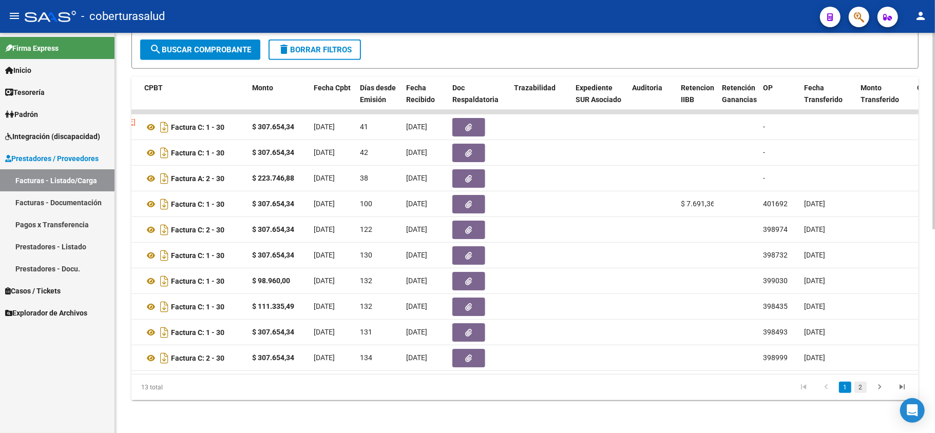
click at [863, 391] on link "2" at bounding box center [860, 387] width 12 height 11
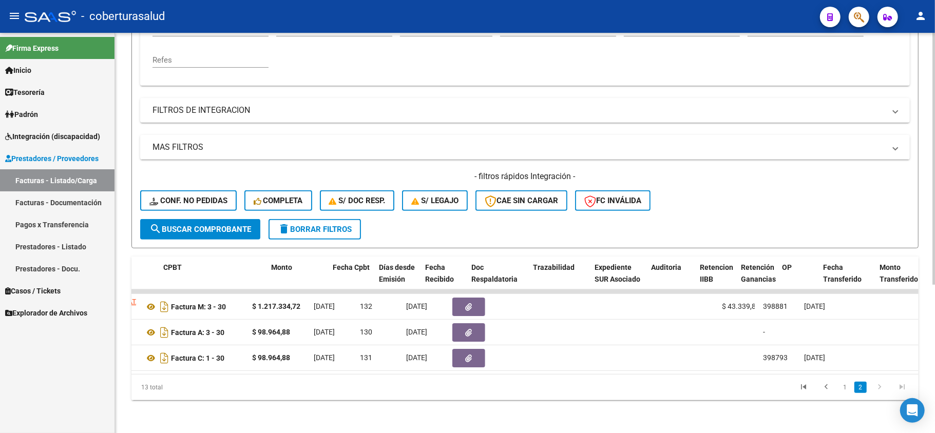
scroll to position [0, 0]
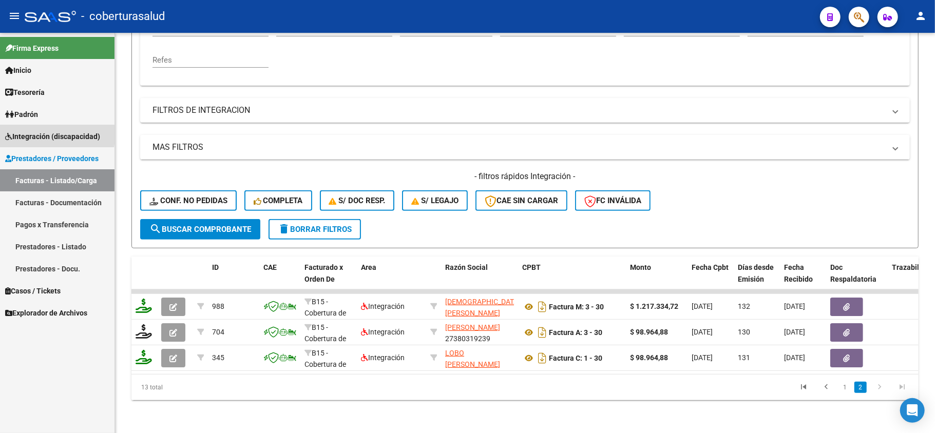
click at [26, 131] on span "Integración (discapacidad)" at bounding box center [52, 136] width 95 height 11
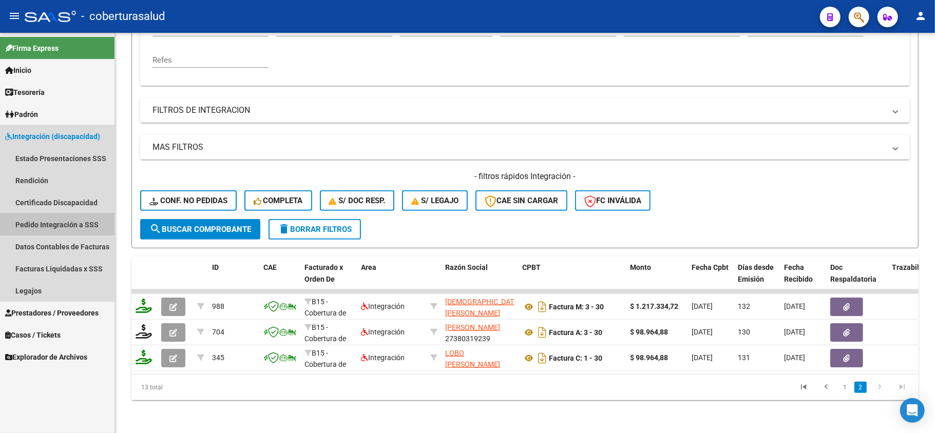
click at [50, 226] on link "Pedido Integración a SSS" at bounding box center [57, 225] width 114 height 22
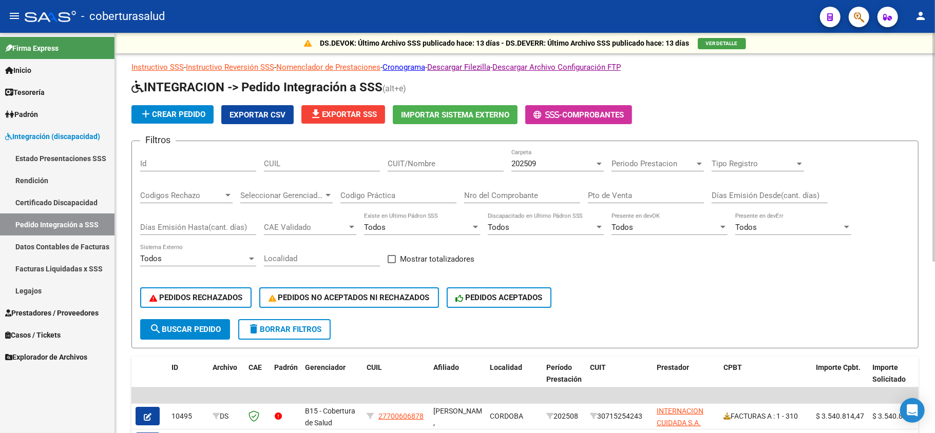
click at [530, 196] on input "Nro del Comprobante" at bounding box center [522, 195] width 116 height 9
type input "30"
click at [557, 164] on div "202509" at bounding box center [552, 163] width 83 height 9
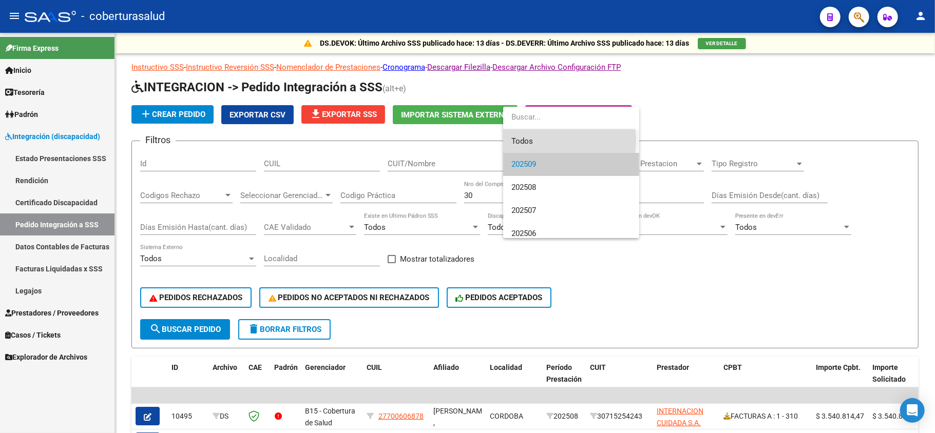
click at [545, 140] on span "Todos" at bounding box center [571, 141] width 120 height 23
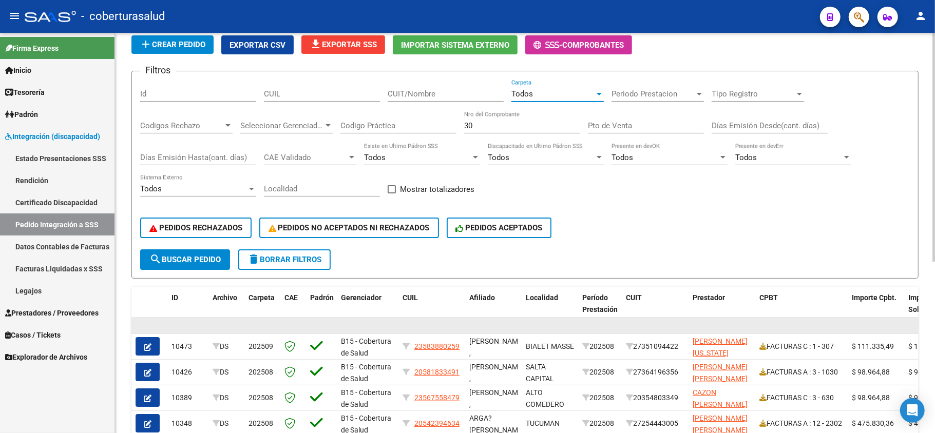
scroll to position [68, 0]
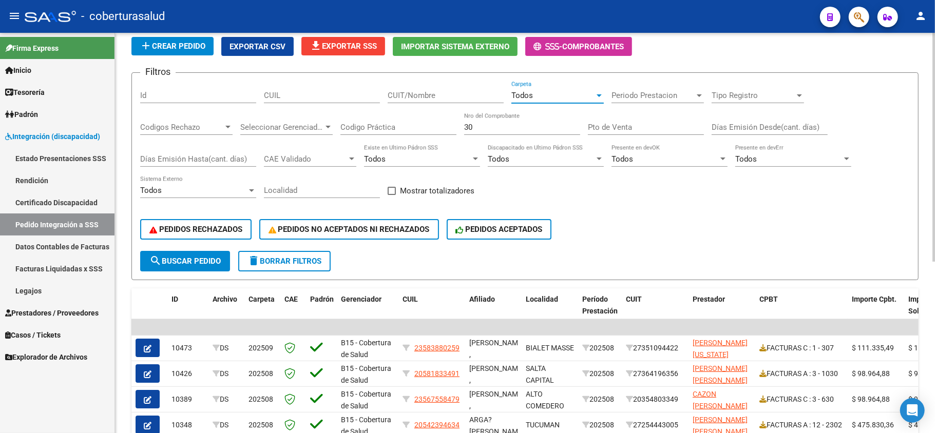
click at [156, 257] on mat-icon "search" at bounding box center [155, 261] width 12 height 12
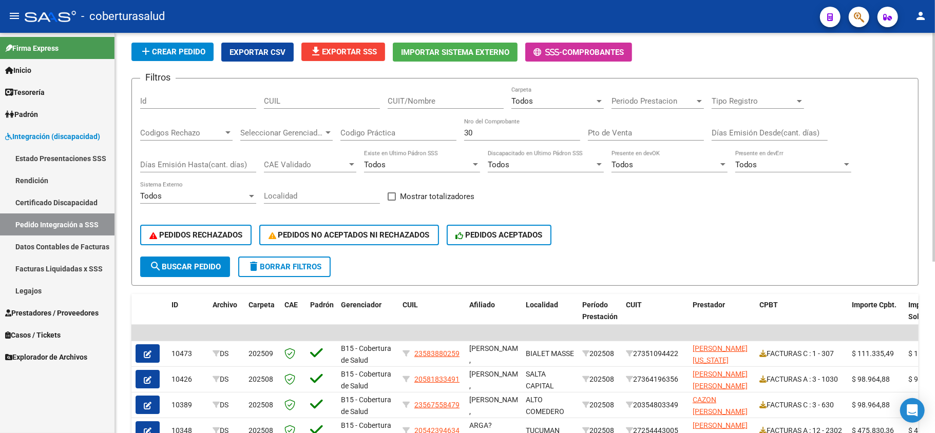
scroll to position [26, 0]
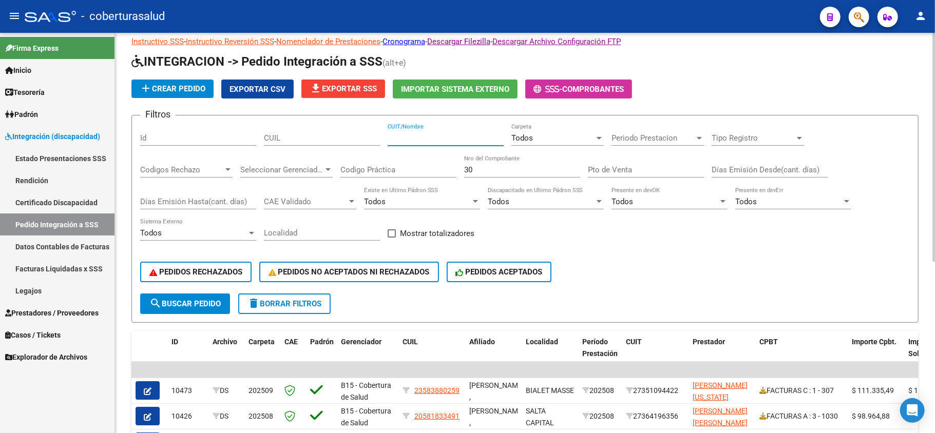
click at [424, 137] on input "CUIT/Nombre" at bounding box center [446, 137] width 116 height 9
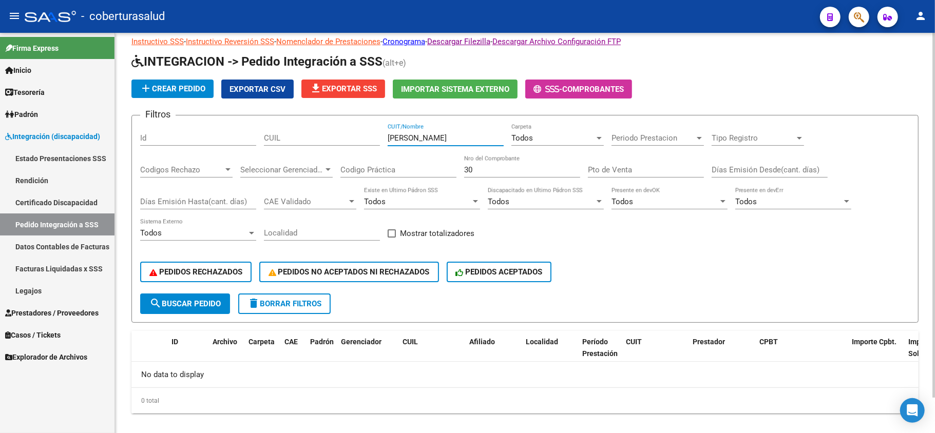
scroll to position [39, 0]
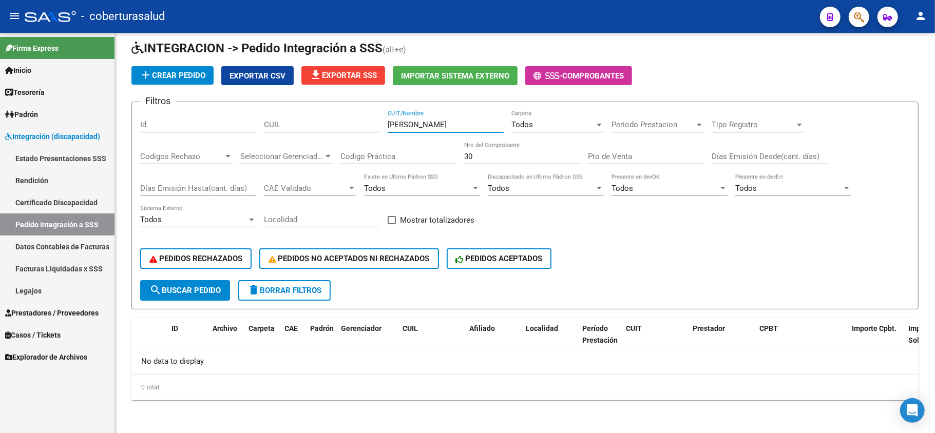
type input "[PERSON_NAME]"
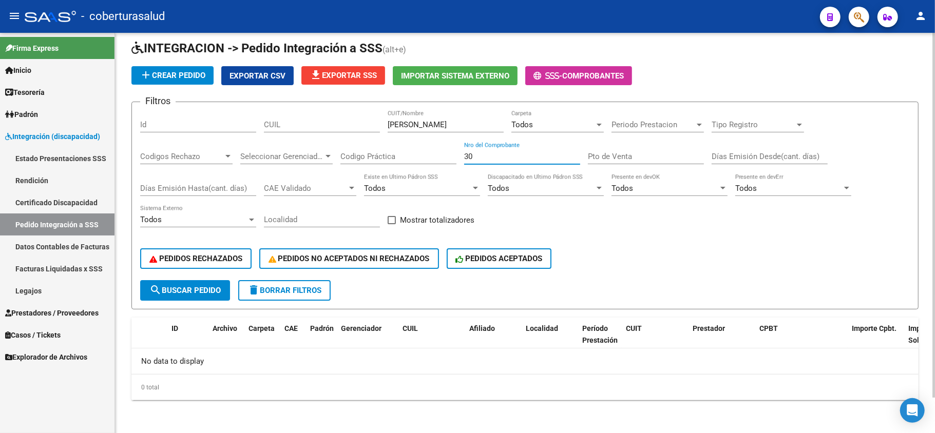
drag, startPoint x: 481, startPoint y: 152, endPoint x: 458, endPoint y: 152, distance: 23.1
click at [458, 152] on div "Filtros Id CUIL [PERSON_NAME] CUIT/Nombre Todos Carpeta Periodo Prestacion Peri…" at bounding box center [524, 195] width 769 height 170
type input "404"
drag, startPoint x: 432, startPoint y: 127, endPoint x: 366, endPoint y: 127, distance: 65.7
click at [366, 127] on div "Filtros Id CUIL [PERSON_NAME] CUIT/Nombre Todos Carpeta Periodo Prestacion Peri…" at bounding box center [524, 195] width 769 height 170
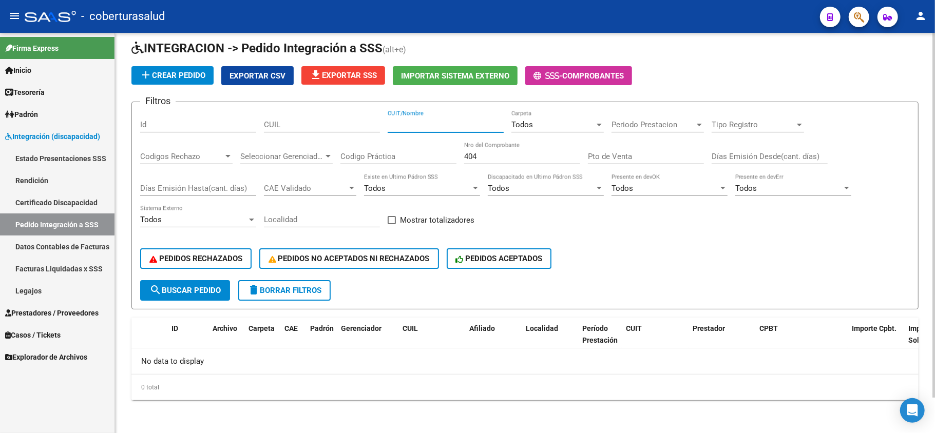
click at [179, 288] on span "search Buscar Pedido" at bounding box center [184, 290] width 71 height 9
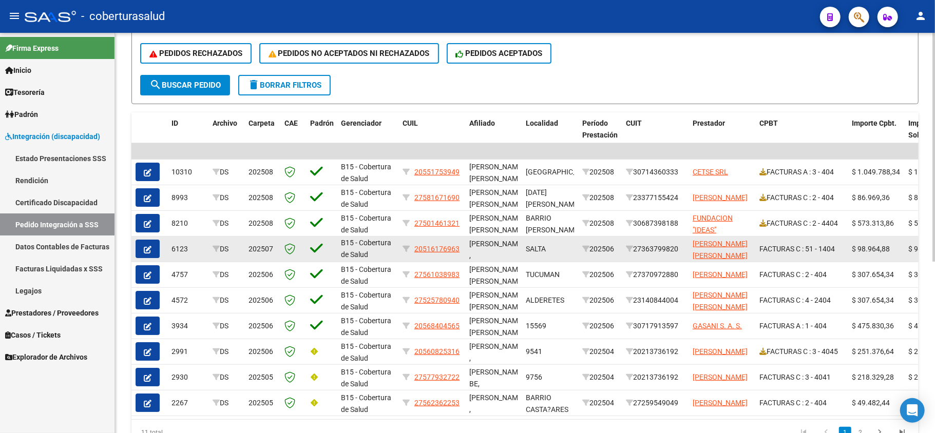
scroll to position [300, 0]
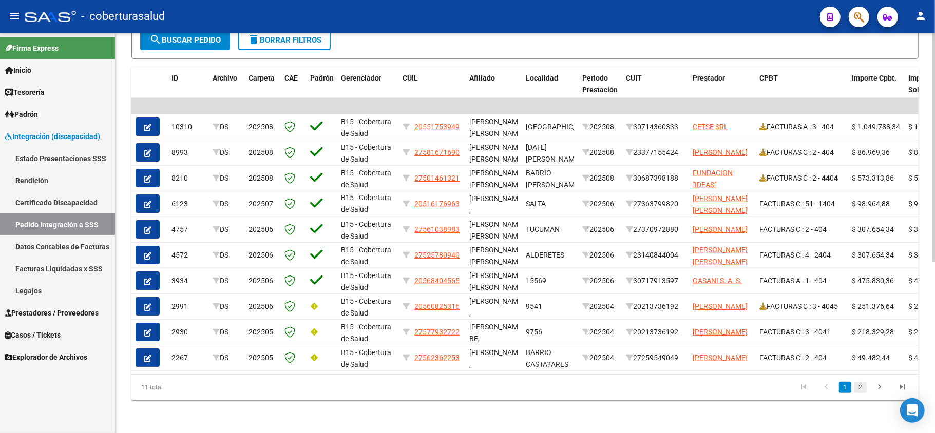
click at [860, 391] on link "2" at bounding box center [860, 387] width 12 height 11
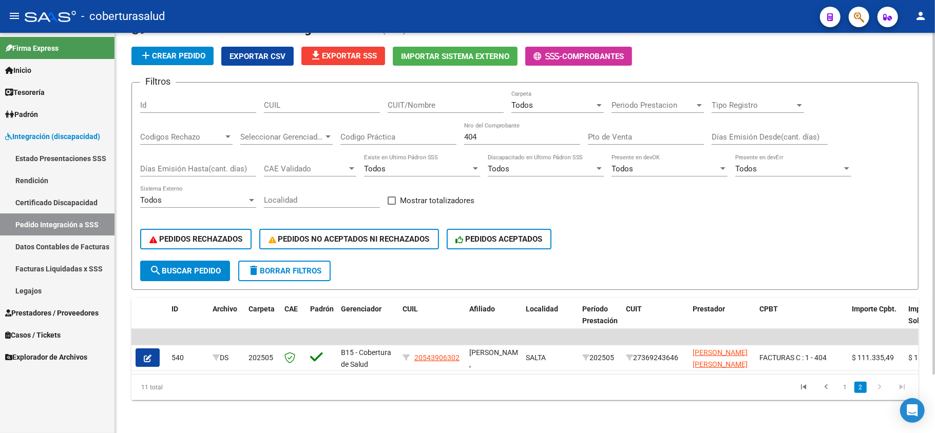
scroll to position [68, 0]
click at [842, 389] on link "1" at bounding box center [845, 387] width 12 height 11
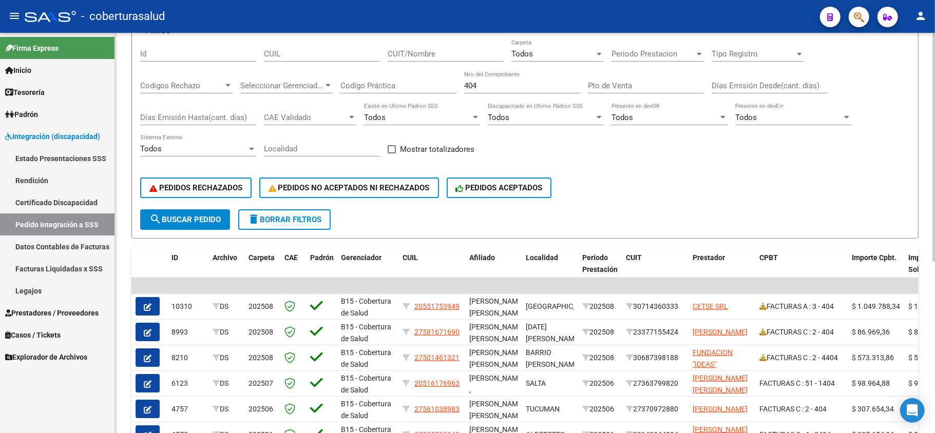
scroll to position [0, 0]
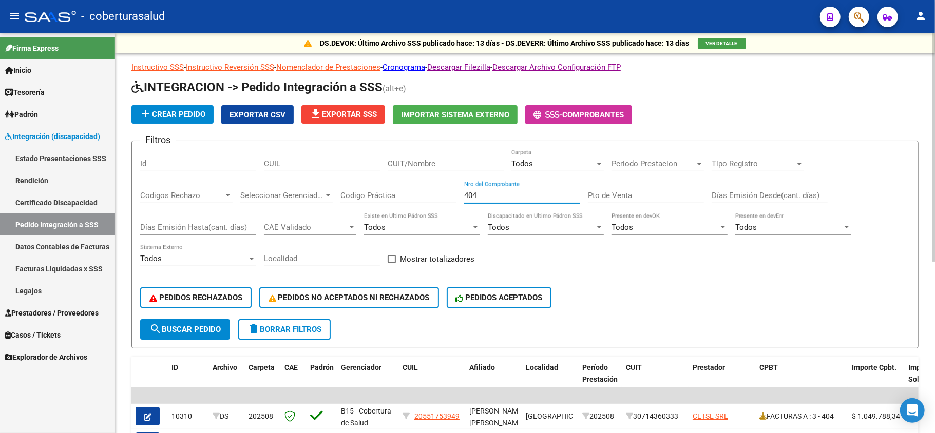
drag, startPoint x: 481, startPoint y: 194, endPoint x: 458, endPoint y: 197, distance: 23.3
click at [458, 197] on div "Filtros Id CUIL CUIT/Nombre Todos Carpeta Periodo Prestacion Periodo Prestacion…" at bounding box center [524, 234] width 769 height 170
type input "1975"
click at [152, 335] on button "search Buscar Pedido" at bounding box center [185, 329] width 90 height 21
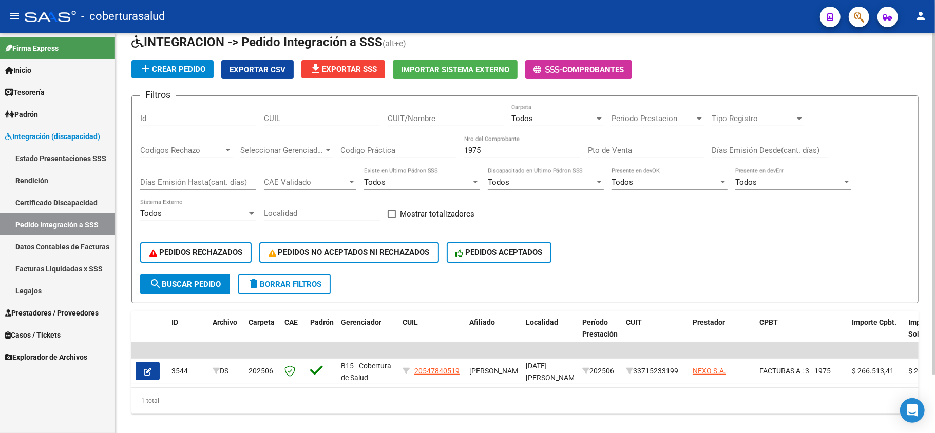
scroll to position [68, 0]
